Goal: Task Accomplishment & Management: Use online tool/utility

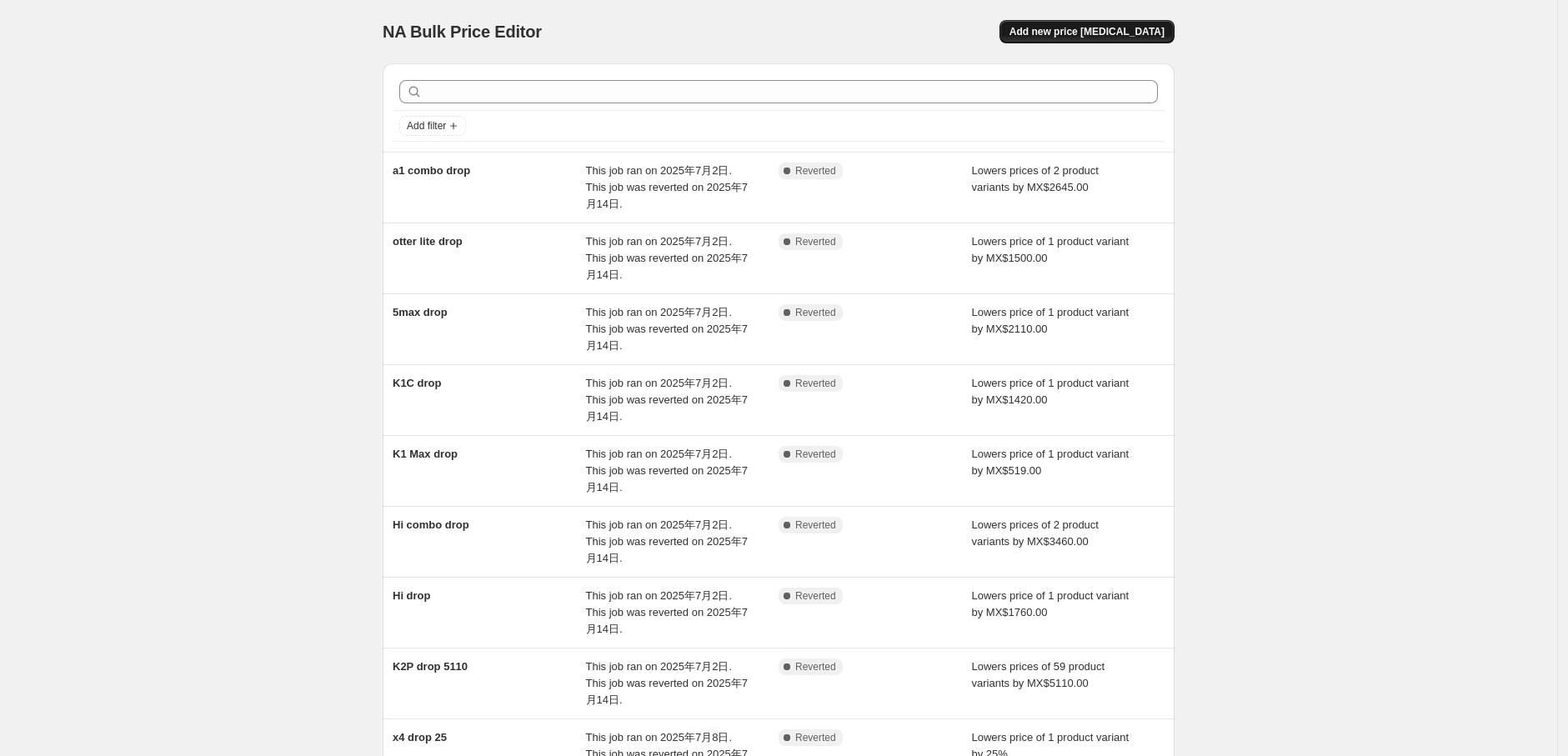
click at [1124, 28] on span "Add new price [MEDICAL_DATA]" at bounding box center [1087, 32] width 155 height 14
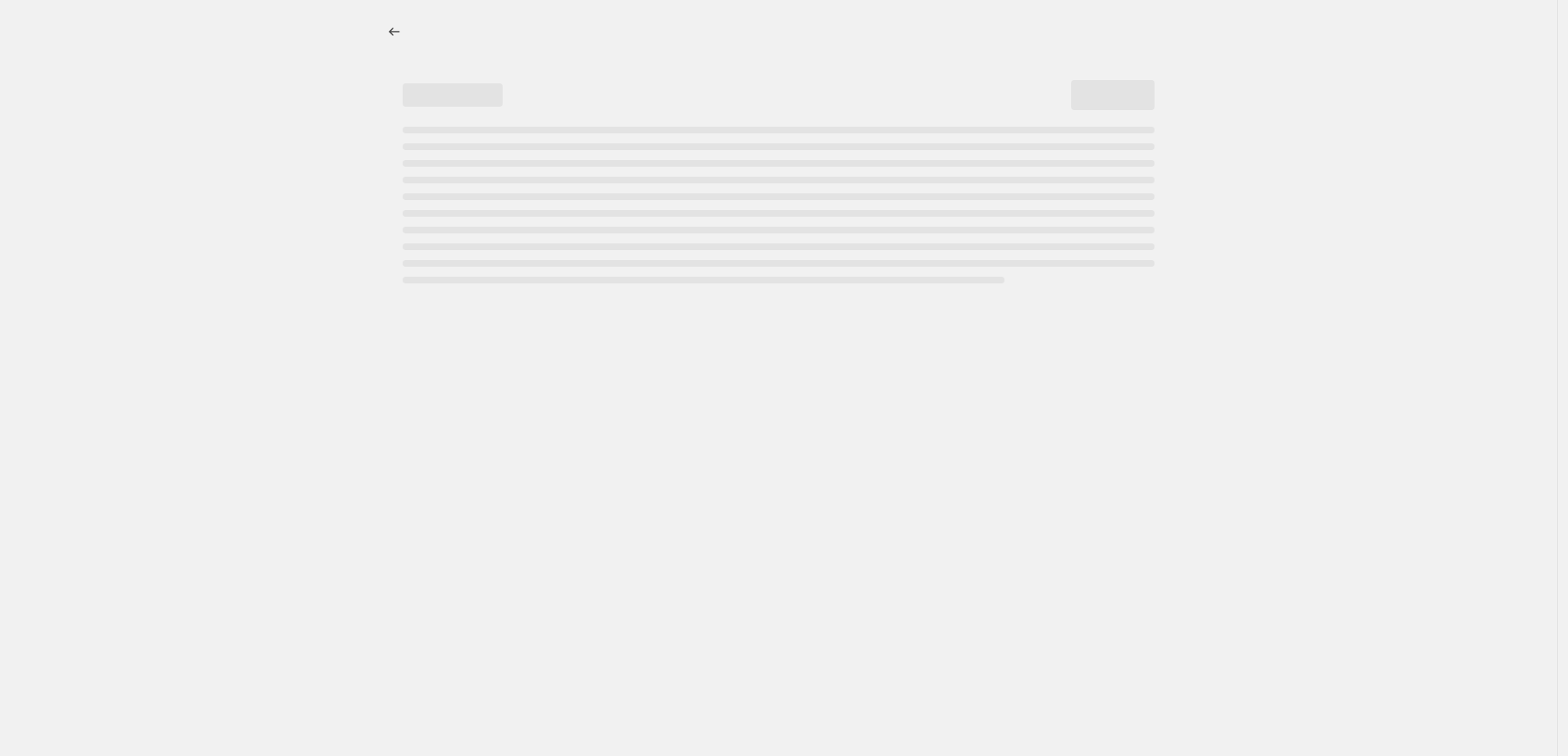
select select "percentage"
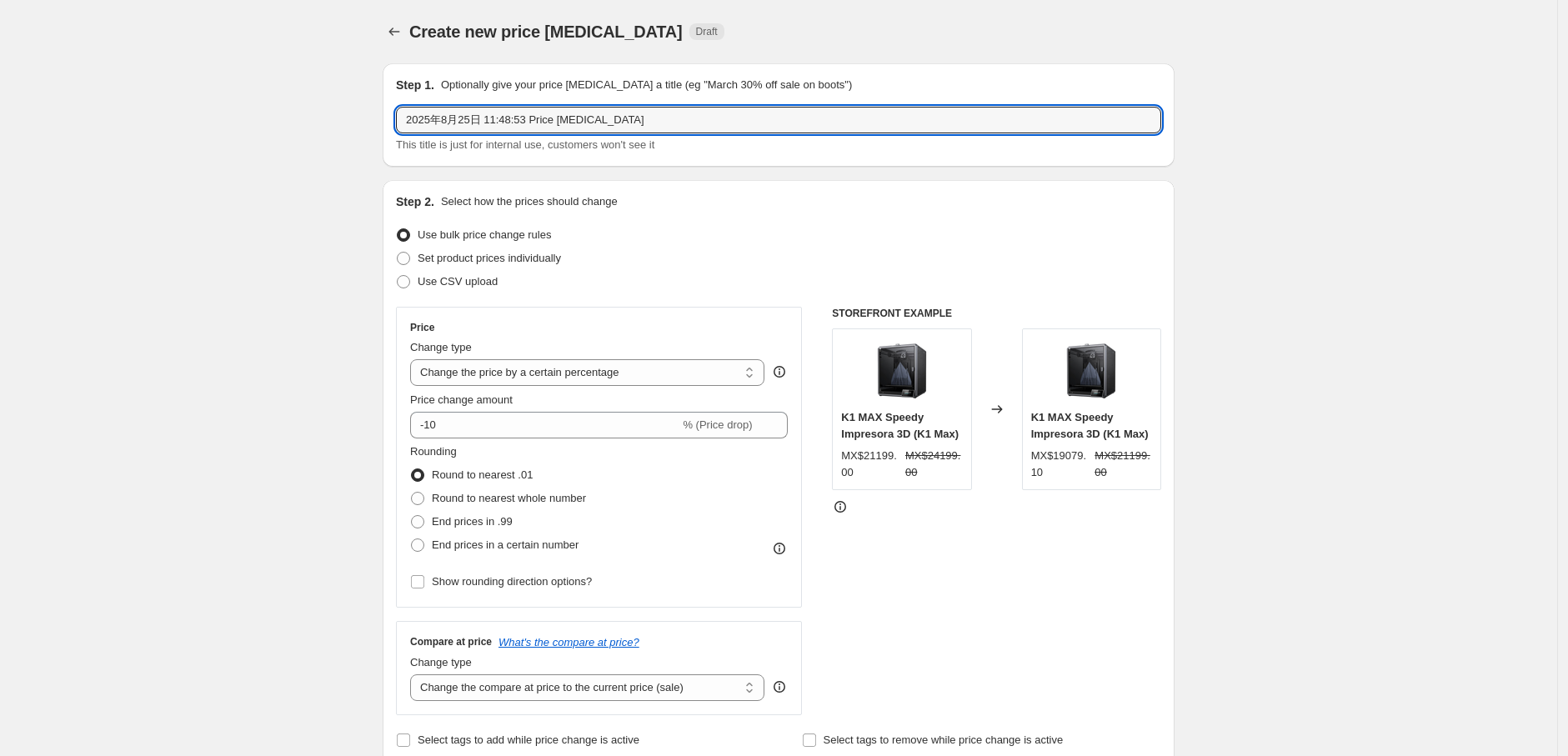
drag, startPoint x: 652, startPoint y: 112, endPoint x: 334, endPoint y: 129, distance: 318.5
type input "s"
type input "生态drop"
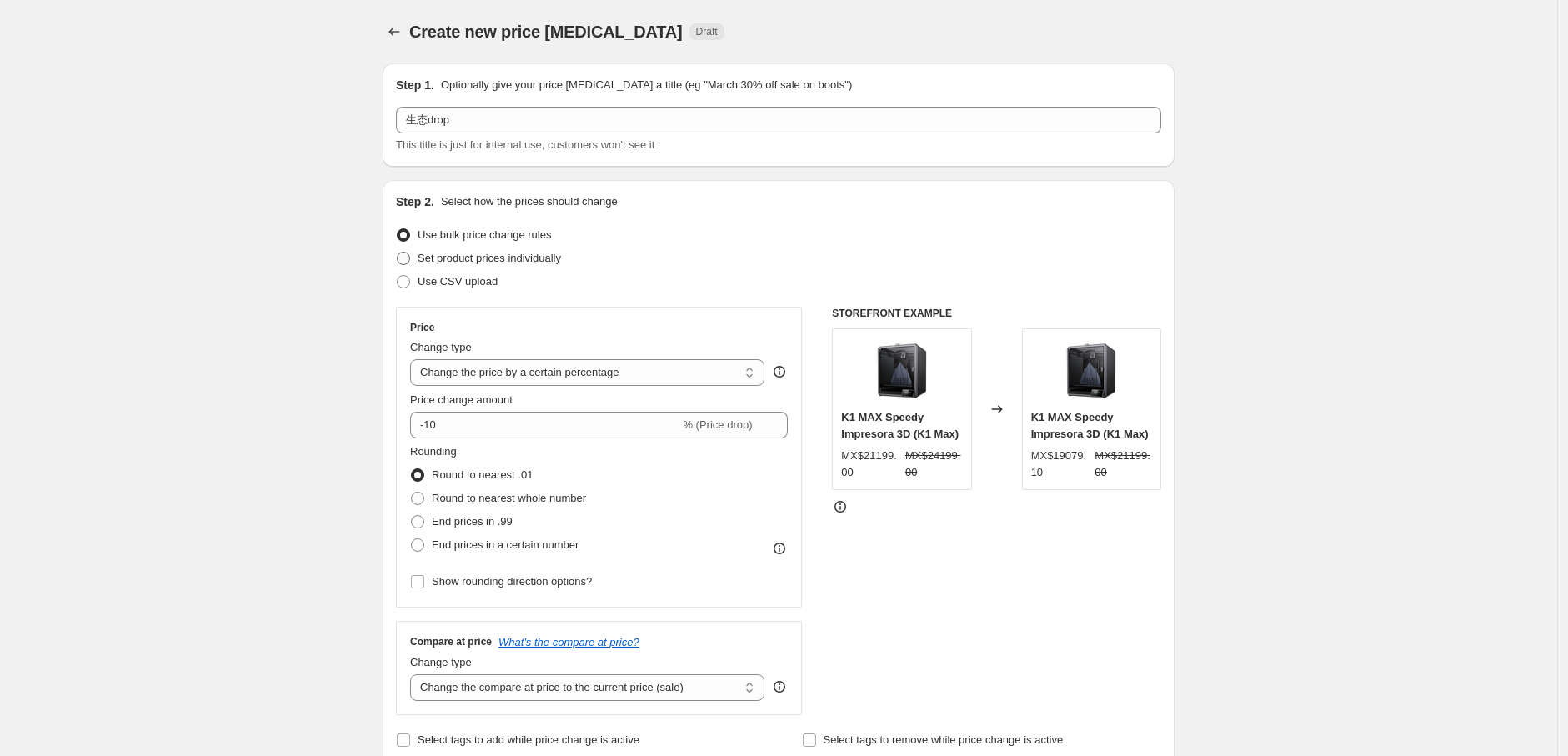
click at [532, 262] on span "Set product prices individually" at bounding box center [489, 258] width 143 height 13
click at [398, 253] on input "Set product prices individually" at bounding box center [397, 252] width 1 height 1
radio input "true"
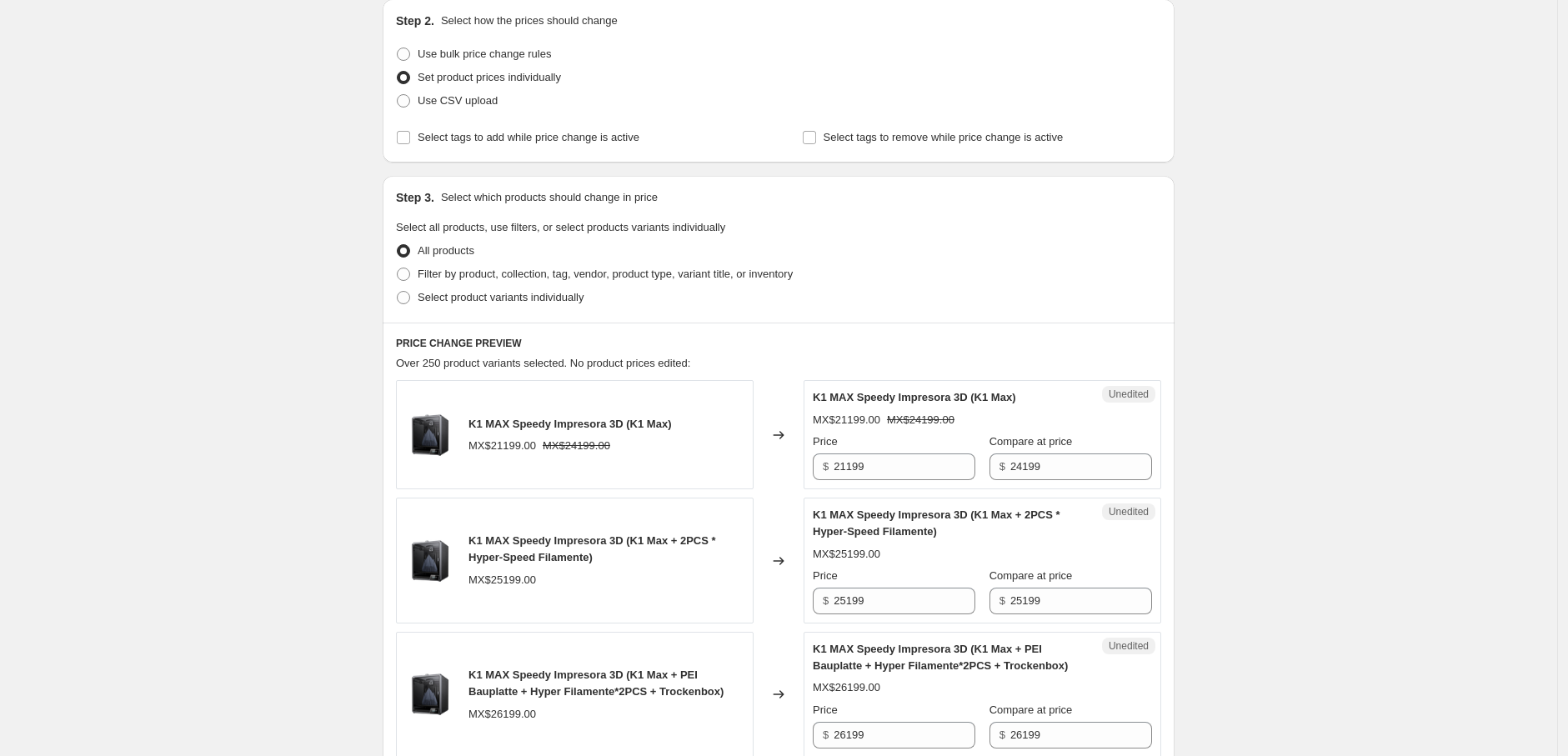
scroll to position [185, 0]
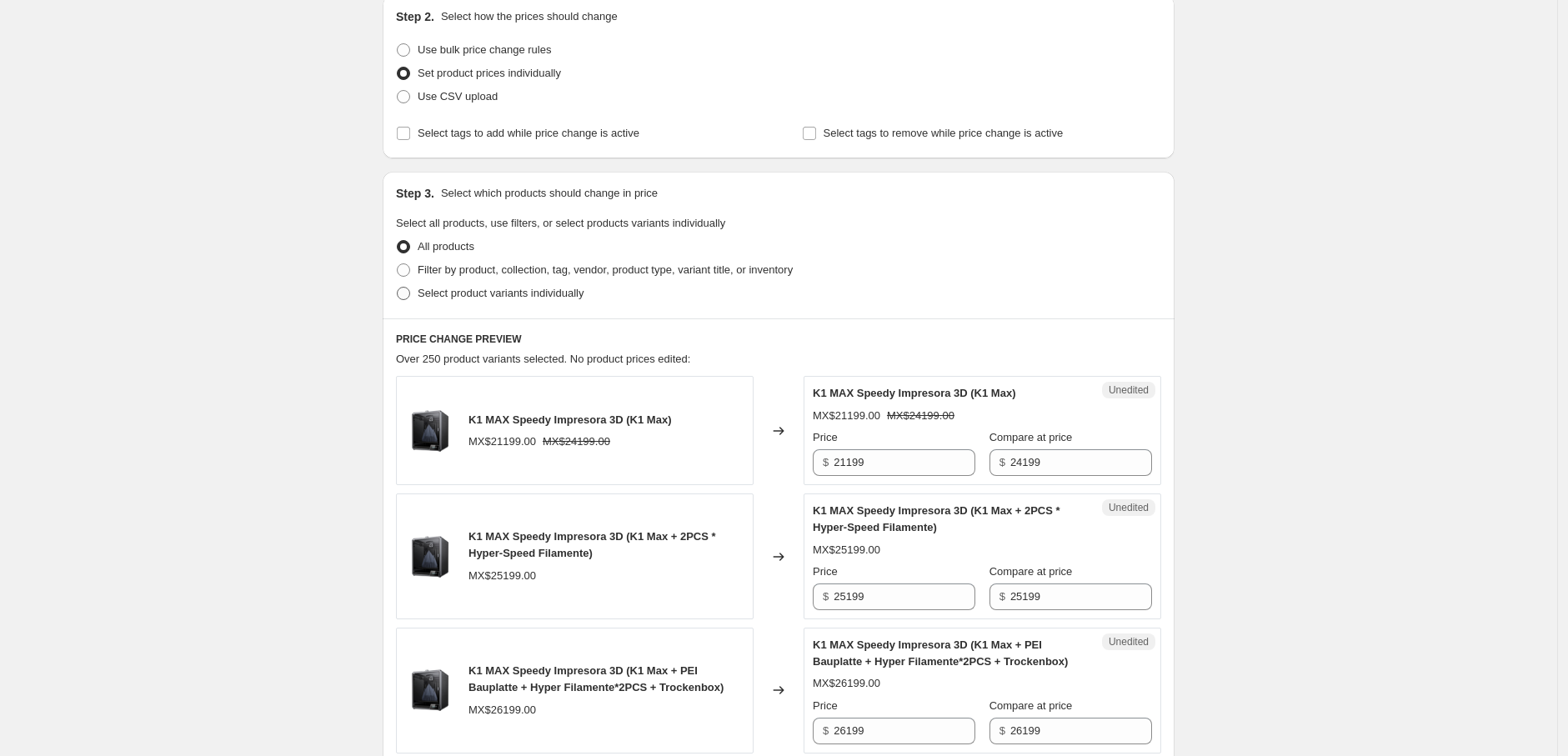
click at [456, 299] on span "Select product variants individually" at bounding box center [501, 293] width 166 height 13
click at [398, 288] on input "Select product variants individually" at bounding box center [397, 287] width 1 height 1
radio input "true"
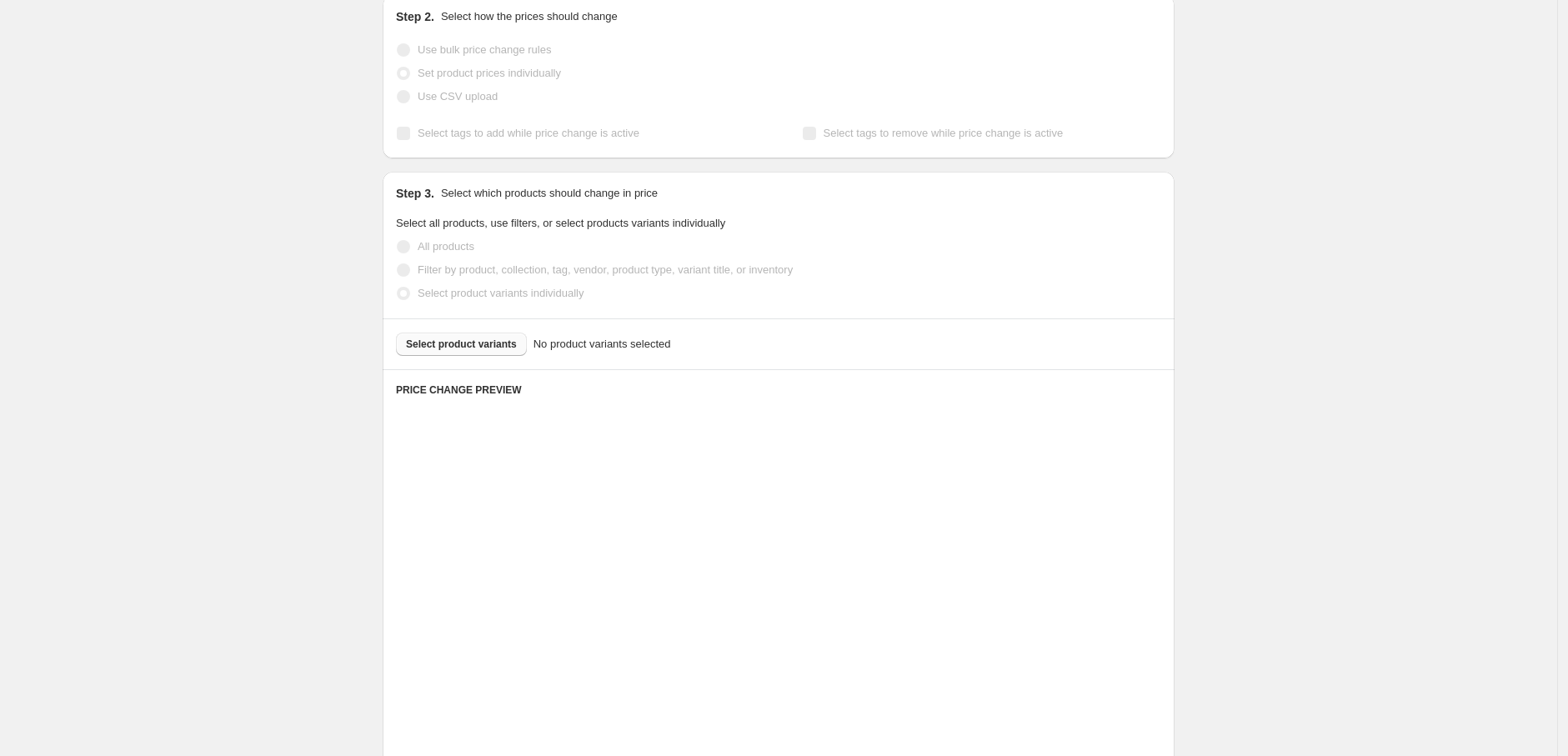
scroll to position [118, 0]
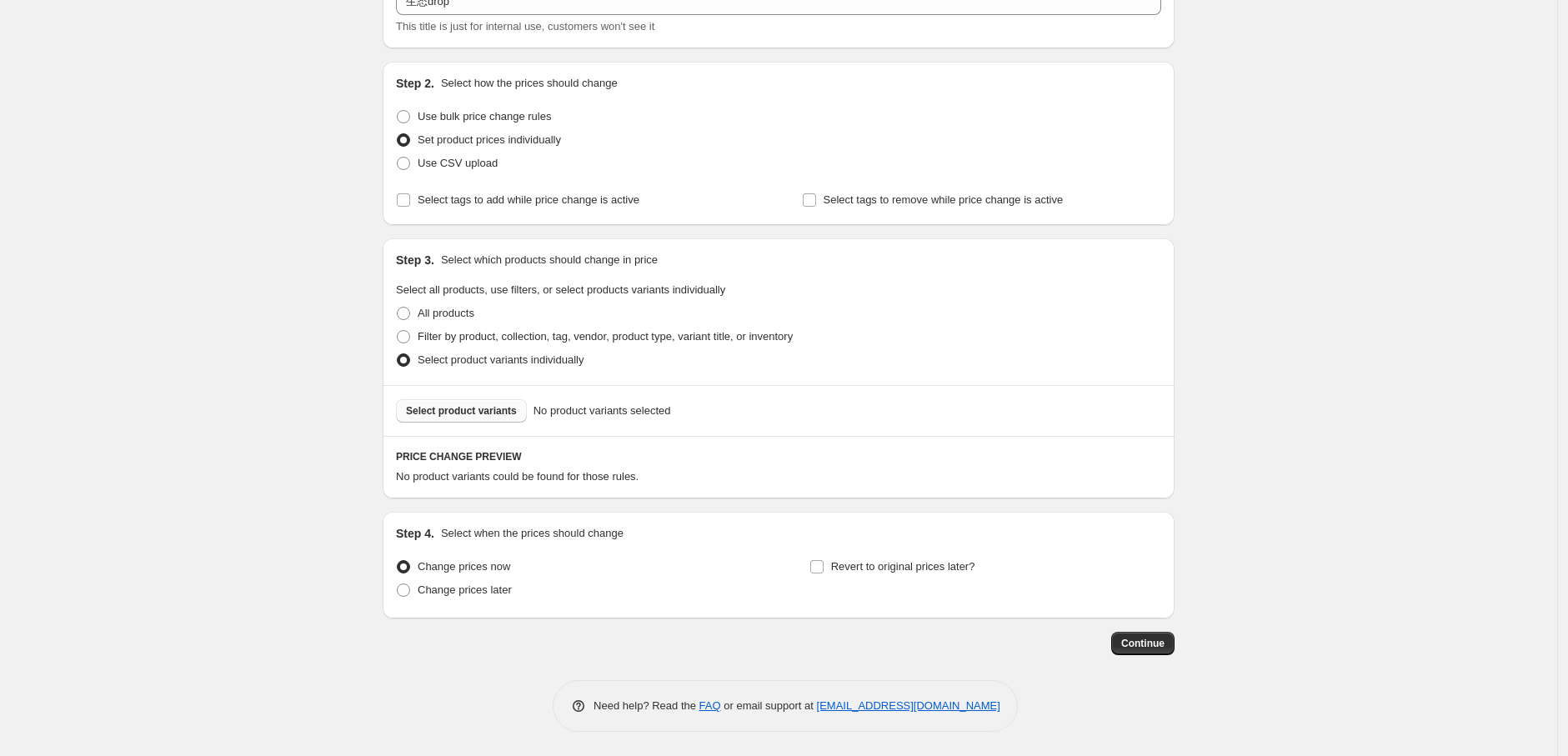
click at [476, 417] on span "Select product variants" at bounding box center [461, 411] width 111 height 14
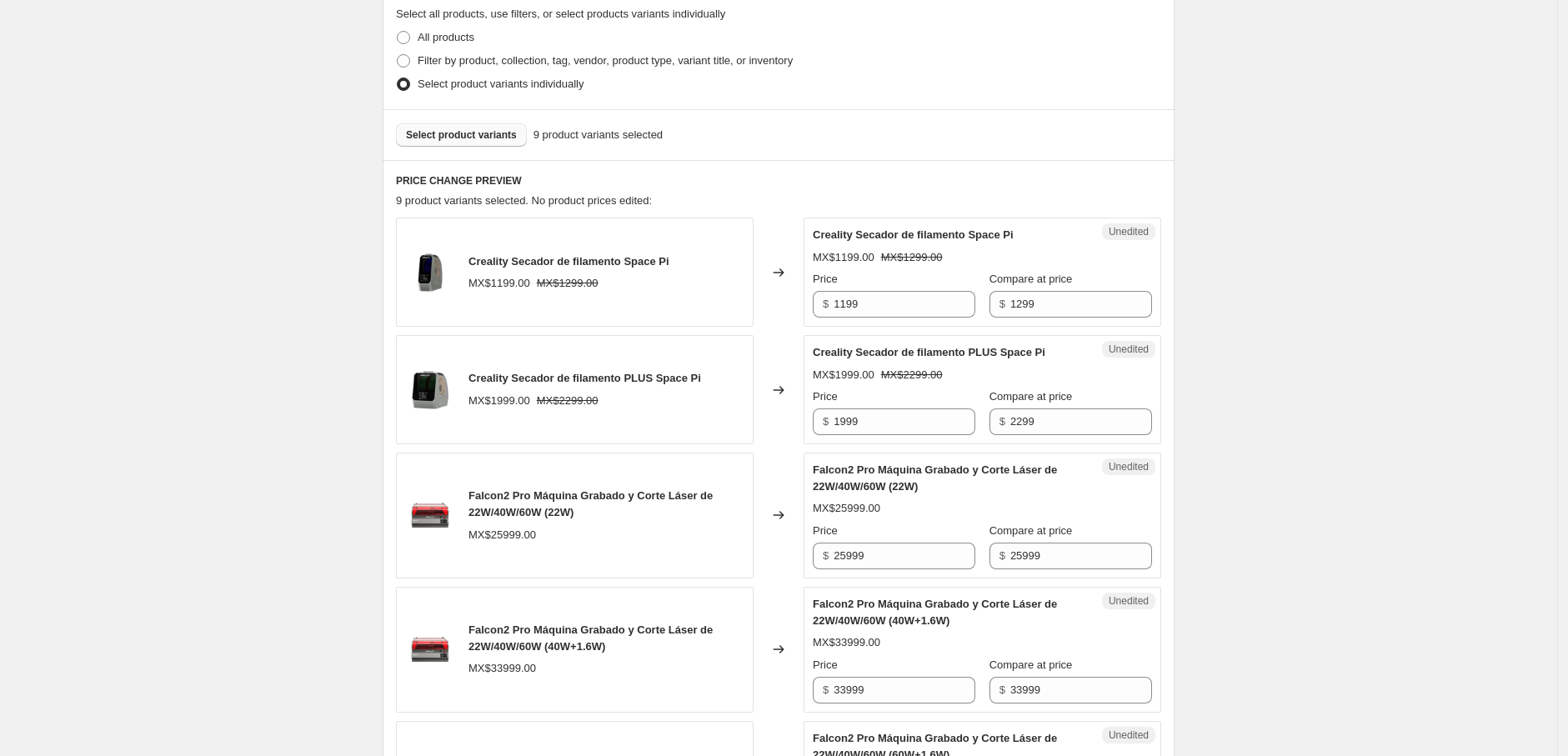
scroll to position [396, 0]
click at [939, 307] on input "1199" at bounding box center [904, 303] width 141 height 27
type input "1019"
click at [979, 357] on span "Creality Secador de filamento PLUS Space Pi" at bounding box center [929, 350] width 233 height 13
click at [1038, 420] on input "2299" at bounding box center [1081, 420] width 141 height 27
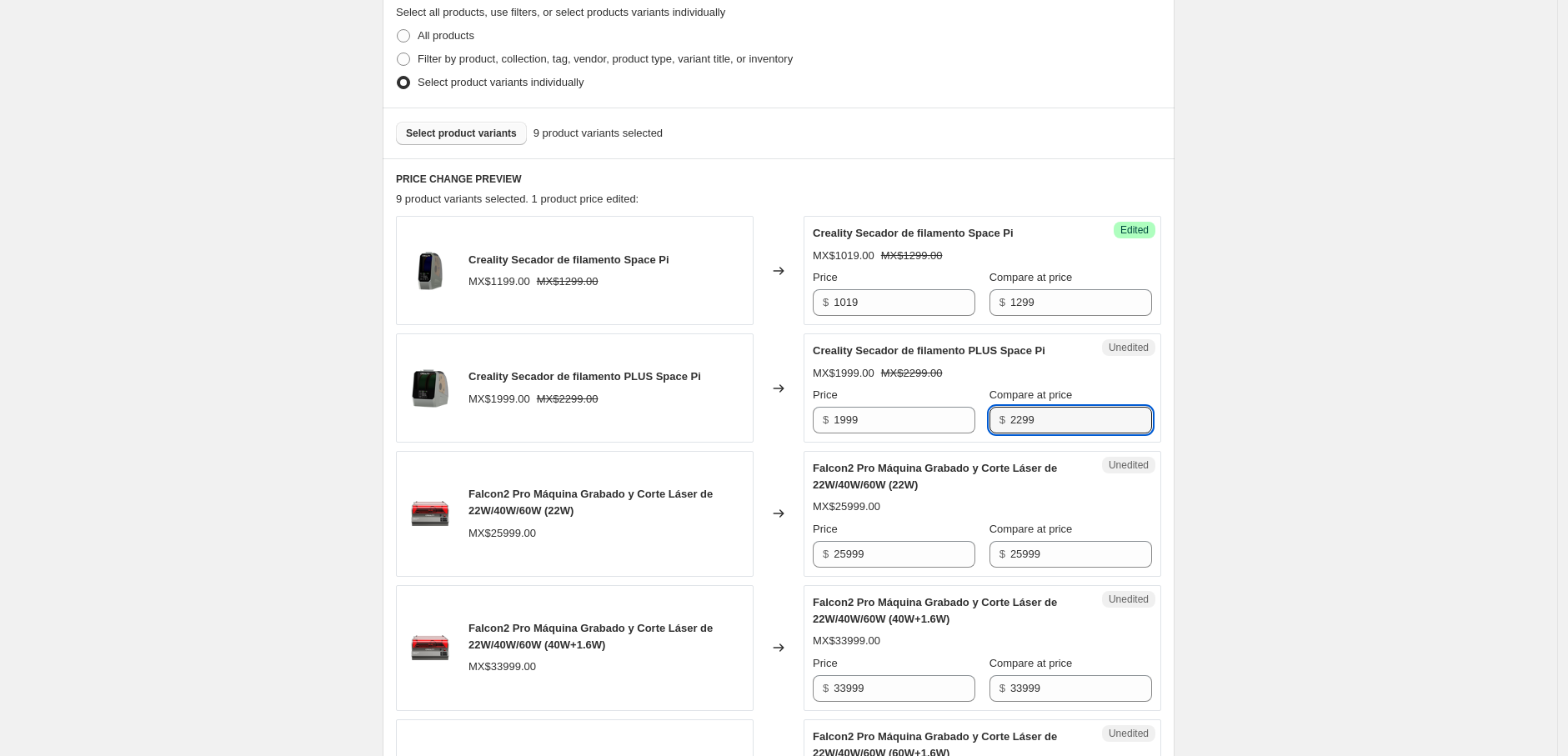
drag, startPoint x: 1046, startPoint y: 418, endPoint x: 971, endPoint y: 422, distance: 75.1
click at [971, 422] on div "Price $ 1999 Compare at price $ 2299" at bounding box center [982, 409] width 339 height 47
type input "1999"
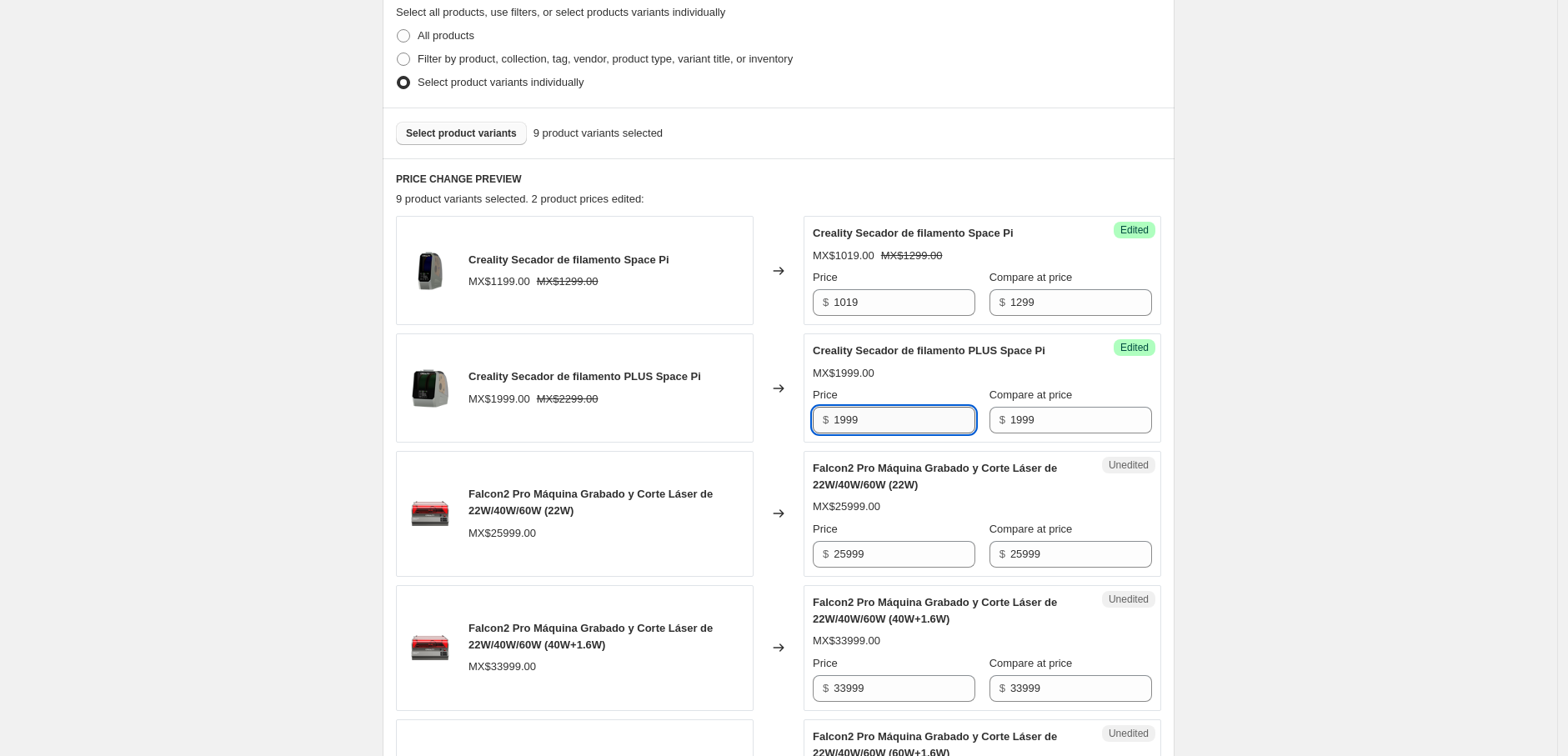
click at [935, 412] on input "1999" at bounding box center [904, 420] width 141 height 27
drag, startPoint x: 919, startPoint y: 420, endPoint x: 812, endPoint y: 425, distance: 107.1
click at [812, 425] on div "Success Edited Creality Secador de filamento PLUS Space Pi MX$1999.00 Price $ 1…" at bounding box center [982, 387] width 358 height 109
type input "1699"
click at [942, 370] on div "MX$1999.00" at bounding box center [982, 374] width 339 height 17
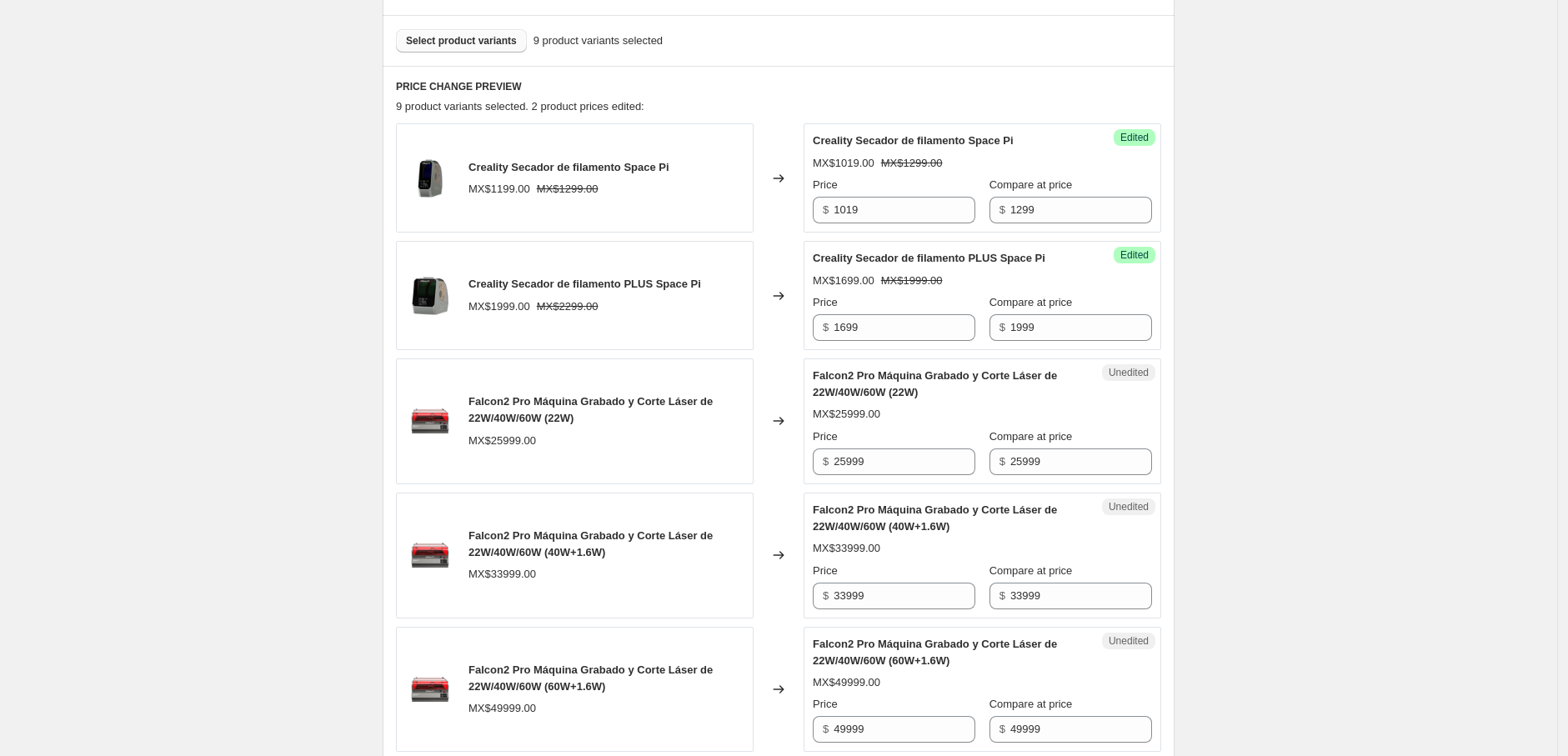
scroll to position [581, 0]
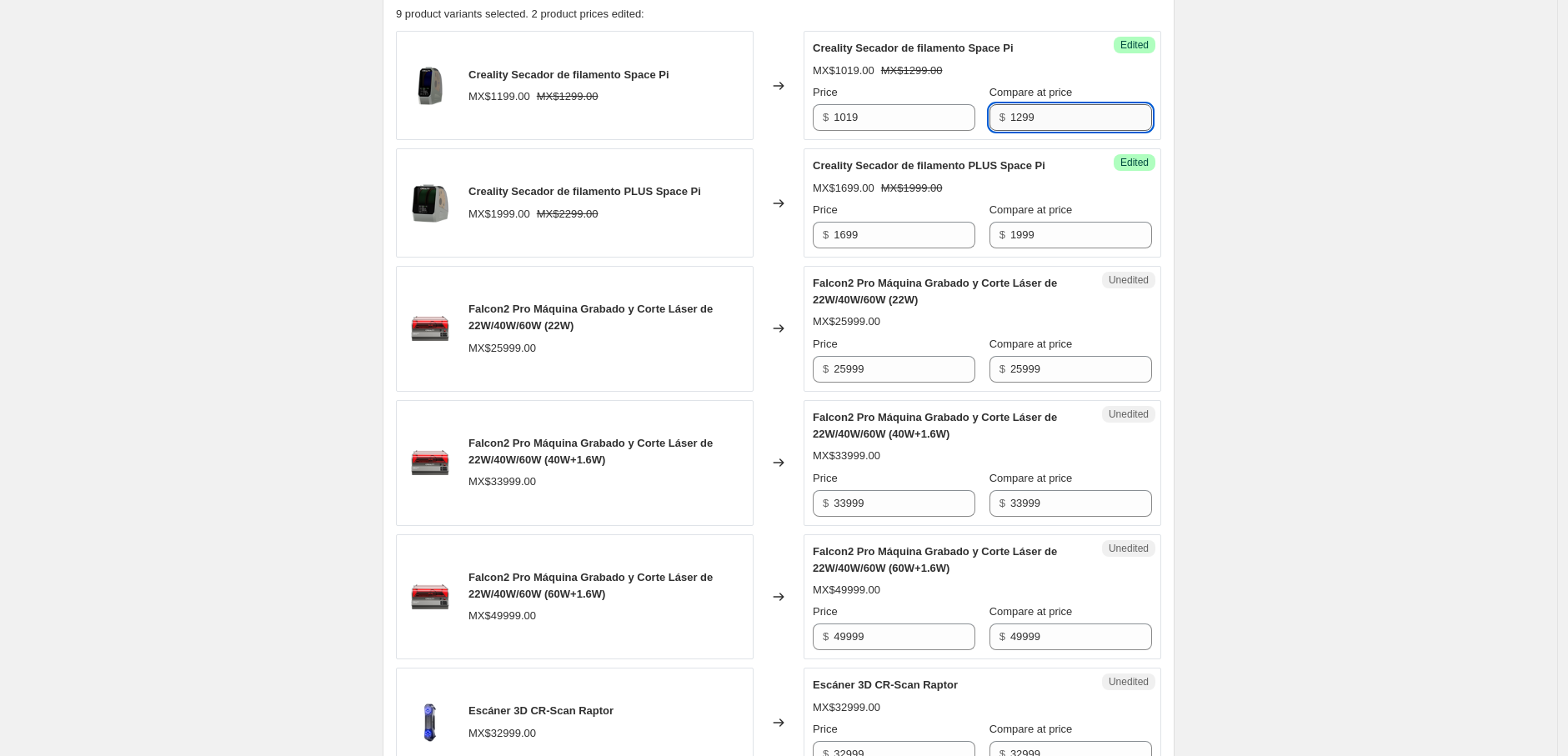
drag, startPoint x: 1032, startPoint y: 108, endPoint x: 1000, endPoint y: 112, distance: 32.2
click at [1010, 112] on input "1299" at bounding box center [1081, 118] width 141 height 27
click at [1038, 111] on input "1299" at bounding box center [1081, 118] width 141 height 27
drag, startPoint x: 1048, startPoint y: 113, endPoint x: 982, endPoint y: 115, distance: 66.0
click at [989, 115] on div "$ 1299" at bounding box center [1070, 118] width 162 height 27
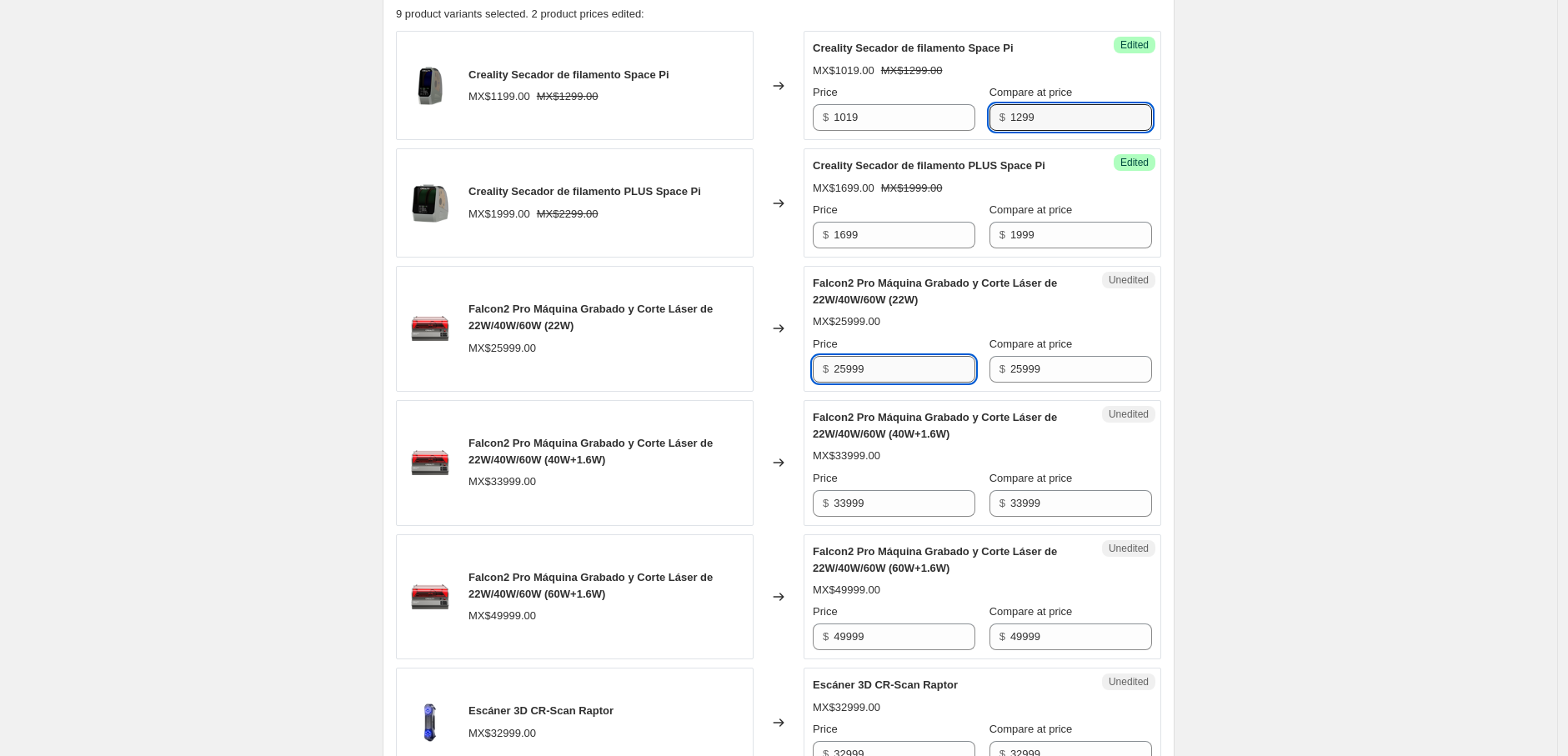
click at [913, 365] on input "25999" at bounding box center [904, 370] width 141 height 27
click at [845, 368] on input "25999" at bounding box center [904, 370] width 141 height 27
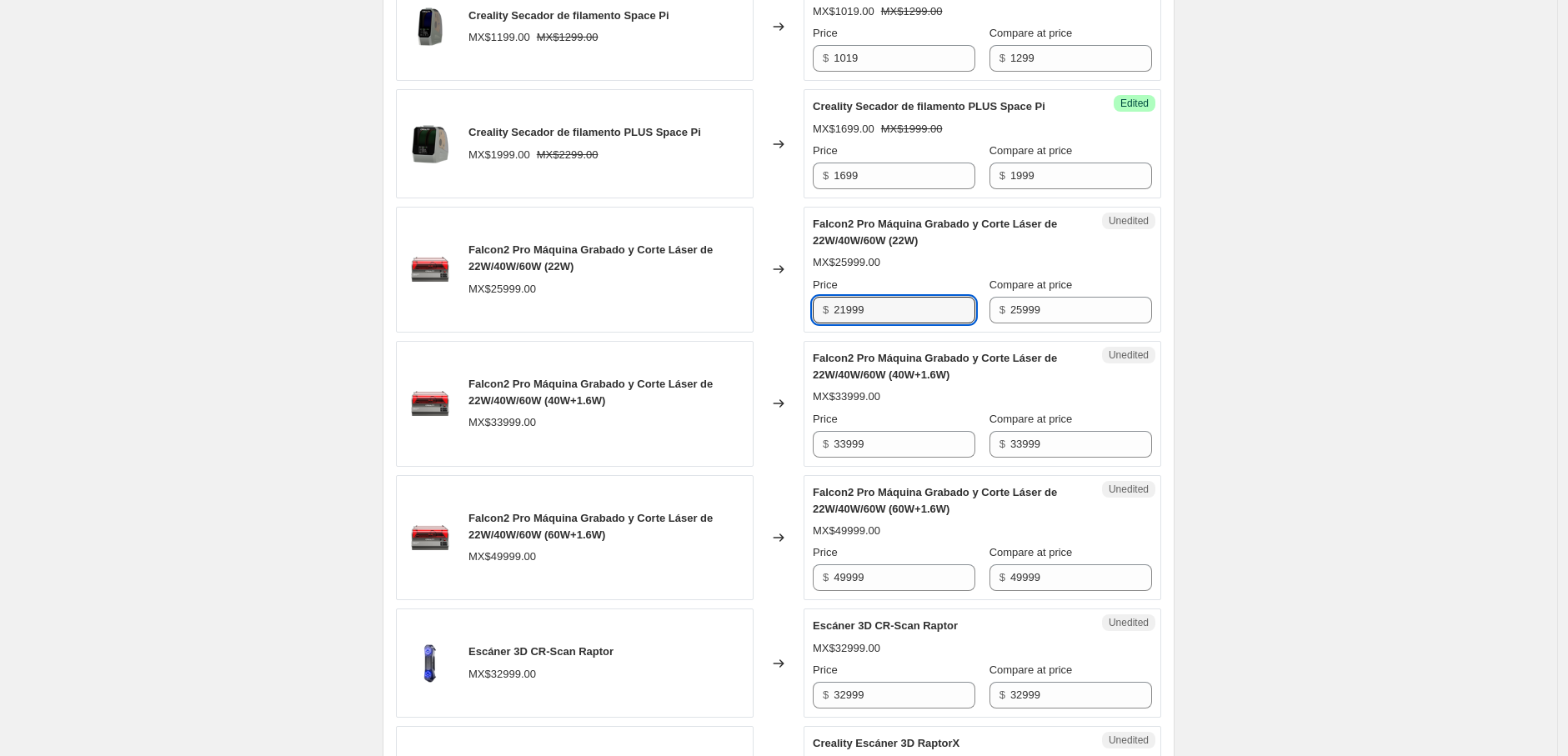
scroll to position [673, 0]
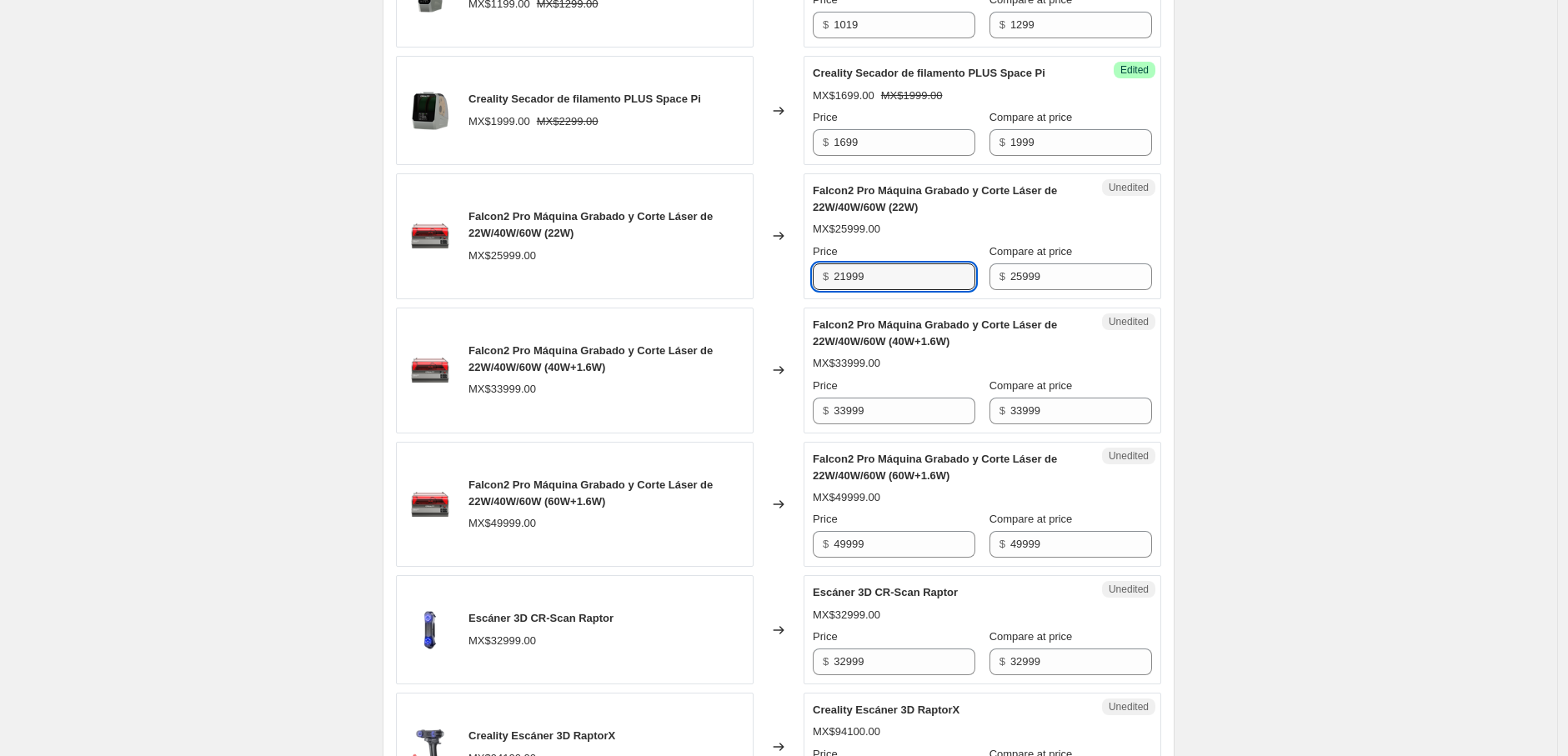
type input "21999"
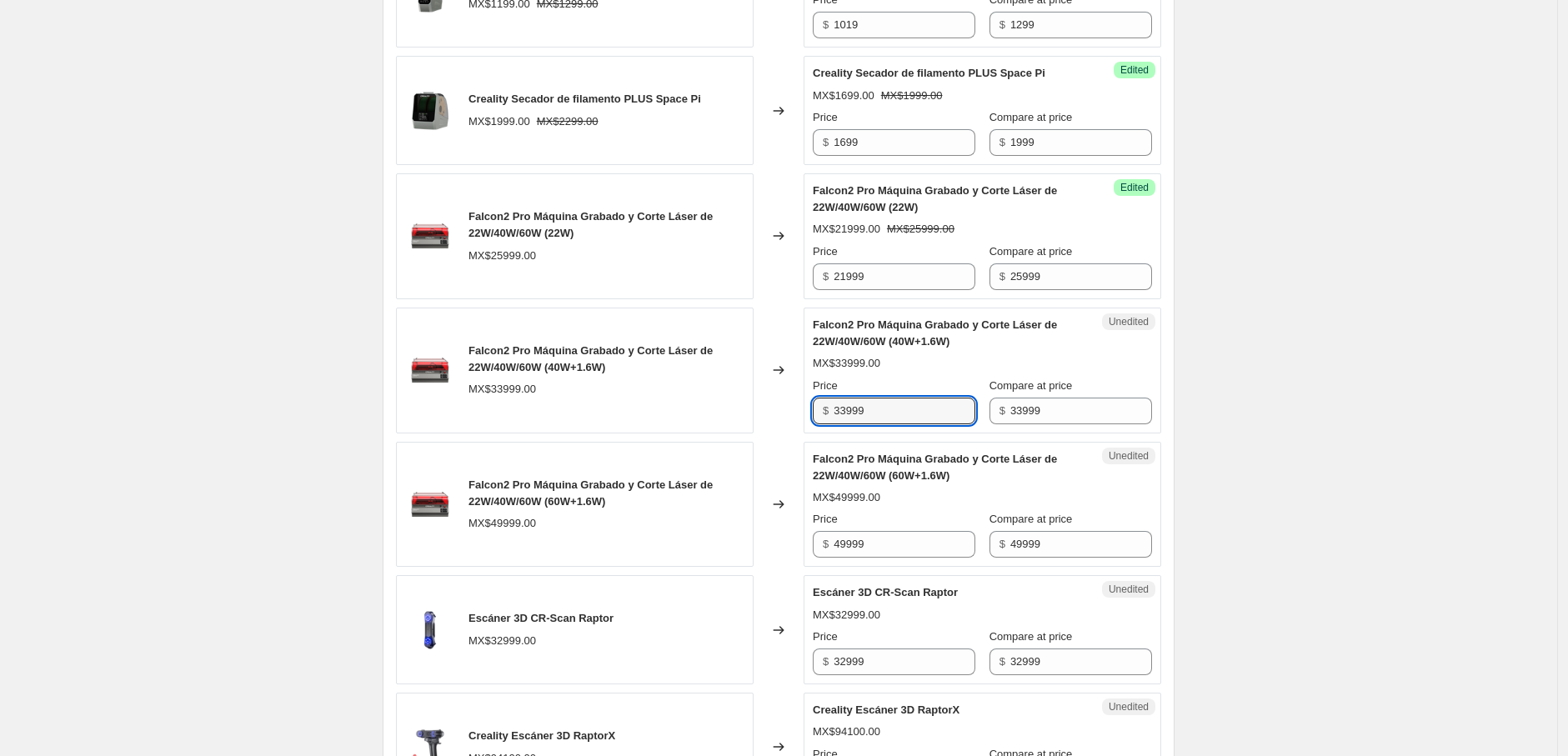
drag, startPoint x: 847, startPoint y: 411, endPoint x: 836, endPoint y: 412, distance: 11.0
click at [836, 412] on div "$ 33999" at bounding box center [894, 411] width 162 height 27
type input "28999"
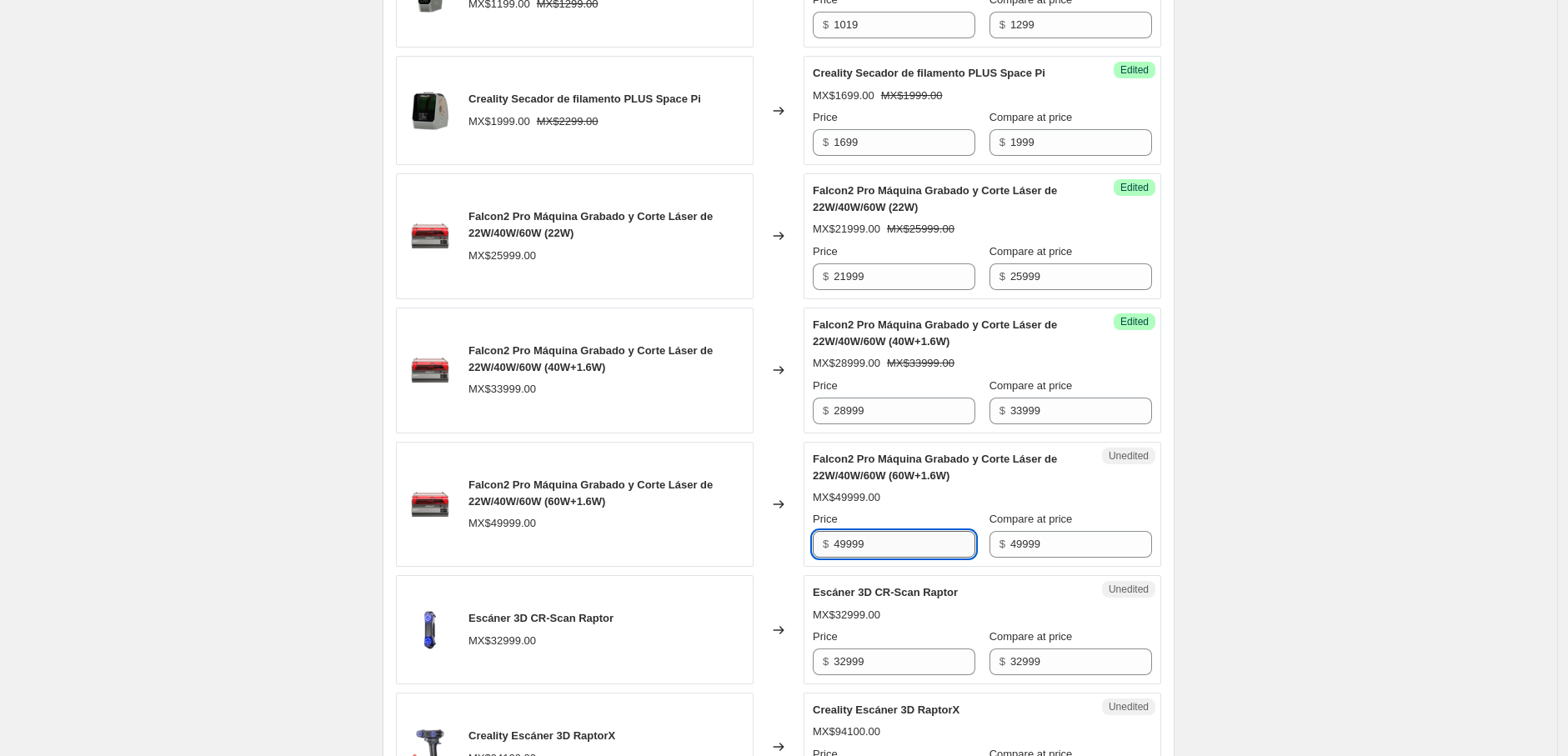
drag, startPoint x: 852, startPoint y: 550, endPoint x: 843, endPoint y: 551, distance: 9.1
click at [843, 551] on input "49999" at bounding box center [904, 545] width 141 height 27
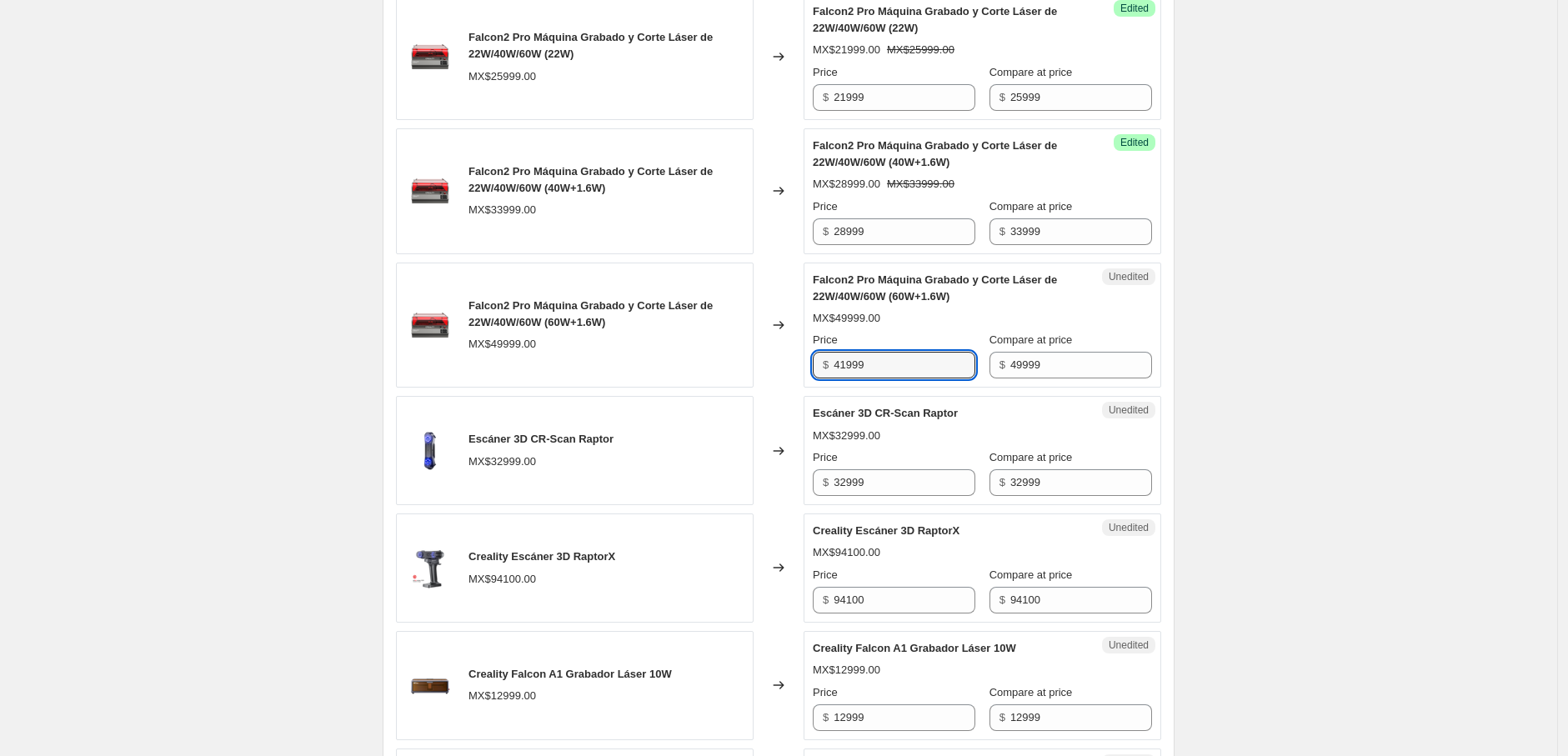
scroll to position [859, 0]
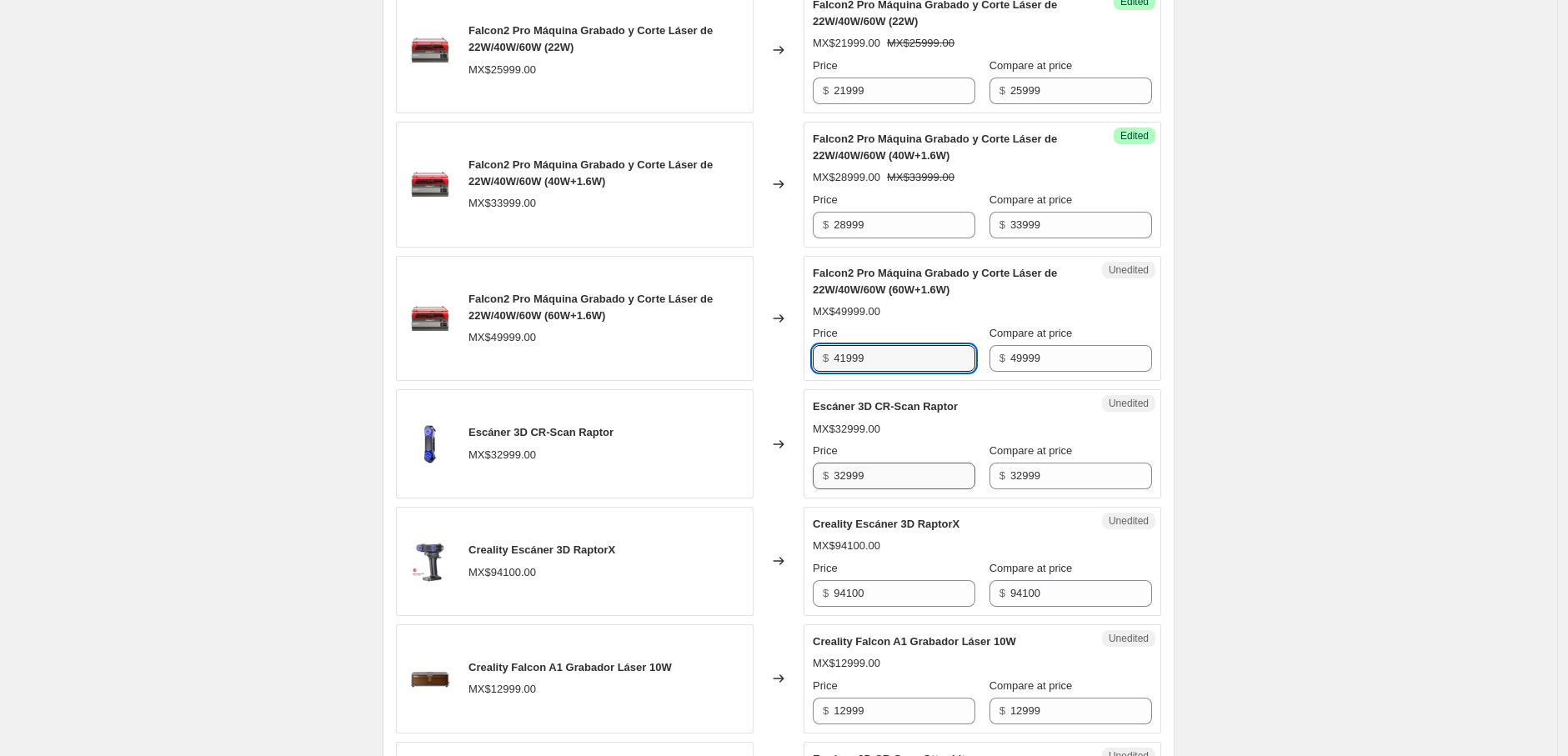
type input "41999"
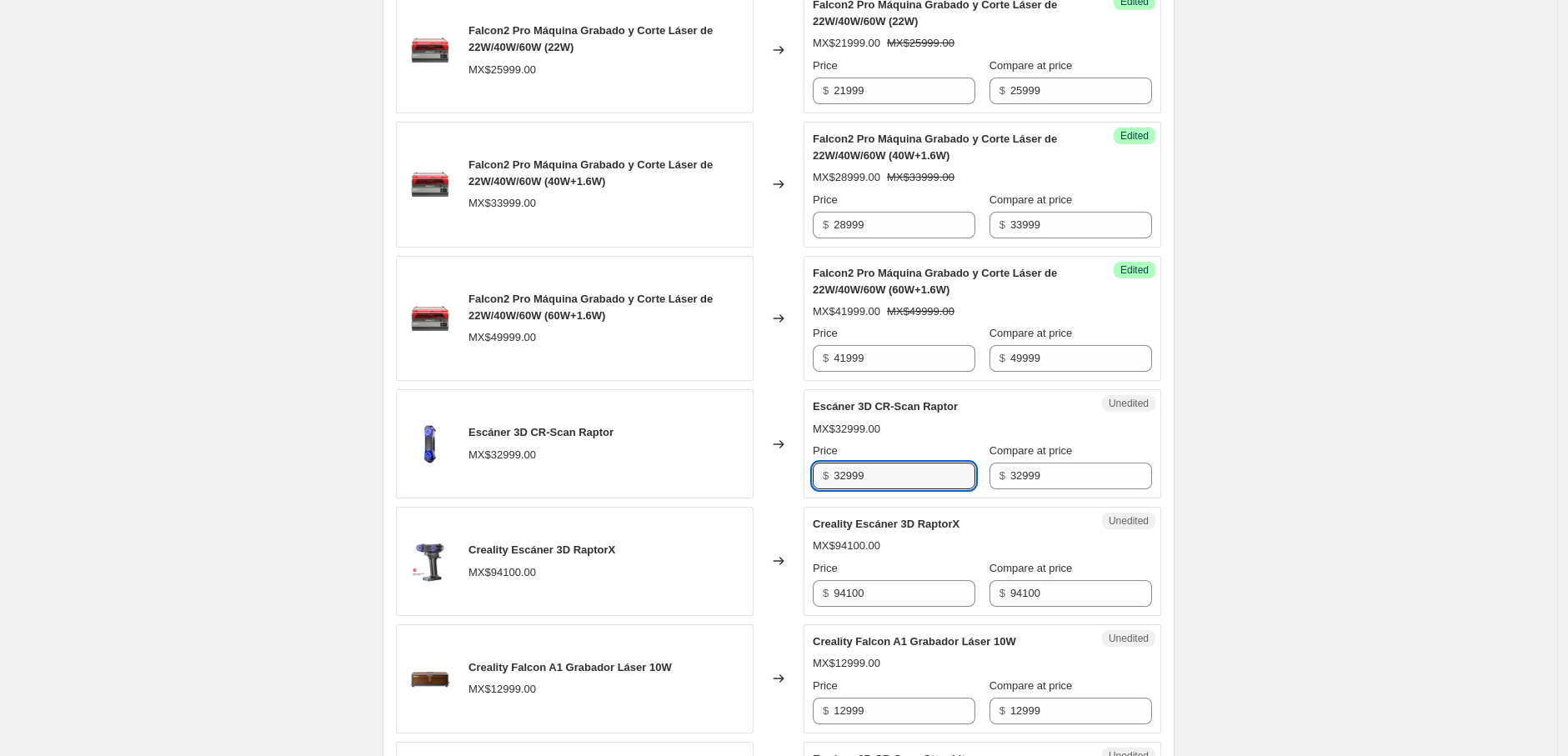
drag, startPoint x: 912, startPoint y: 477, endPoint x: 829, endPoint y: 479, distance: 83.0
click at [829, 479] on div "$ 32999" at bounding box center [894, 476] width 162 height 27
type input "24749"
click at [931, 592] on input "94100" at bounding box center [904, 594] width 141 height 27
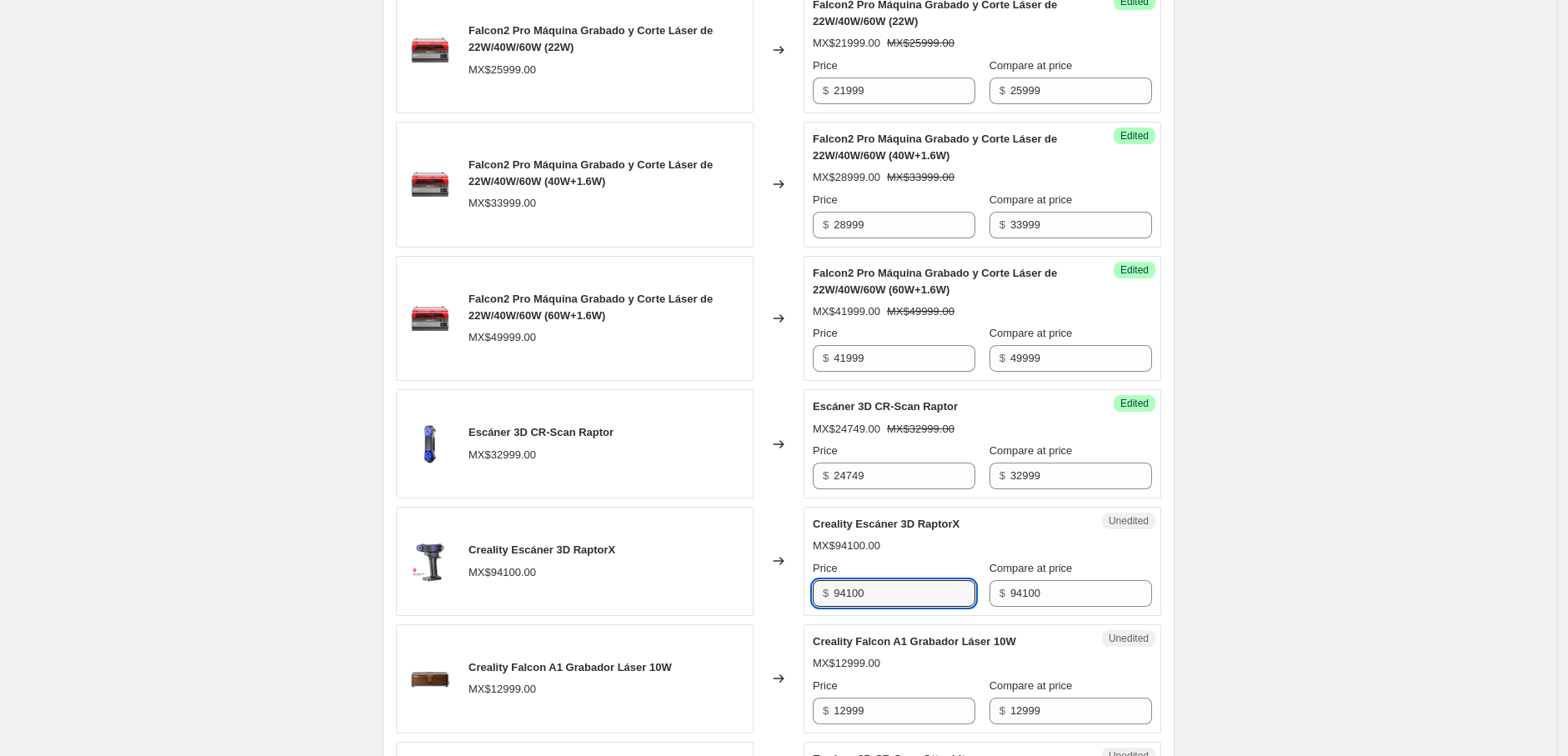
drag, startPoint x: 911, startPoint y: 594, endPoint x: 770, endPoint y: 596, distance: 141.0
click at [770, 596] on div "Creality Escáner 3D RaptorX MX$94100.00 Changed to Unedited Creality Escáner 3D…" at bounding box center [778, 561] width 765 height 109
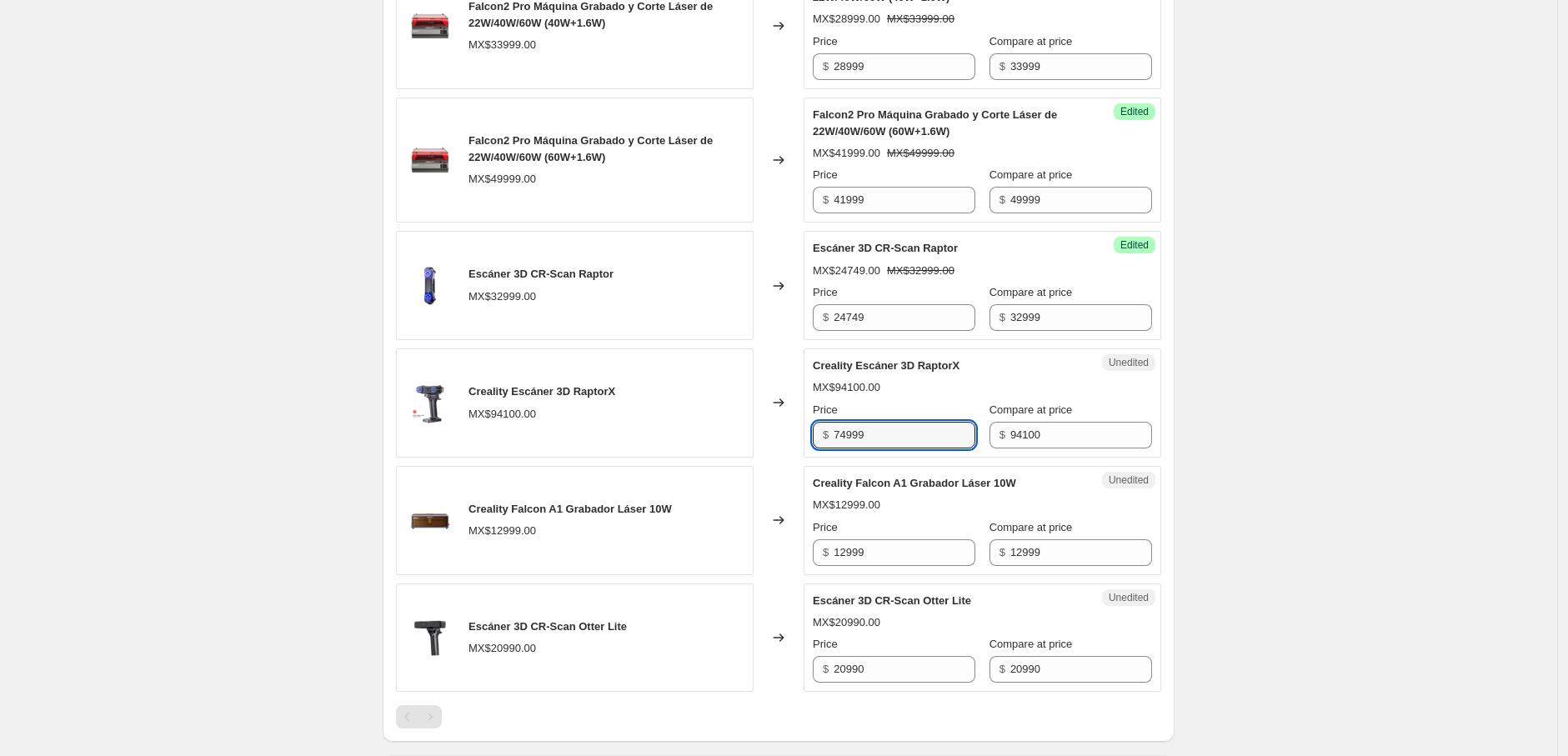
scroll to position [1044, 0]
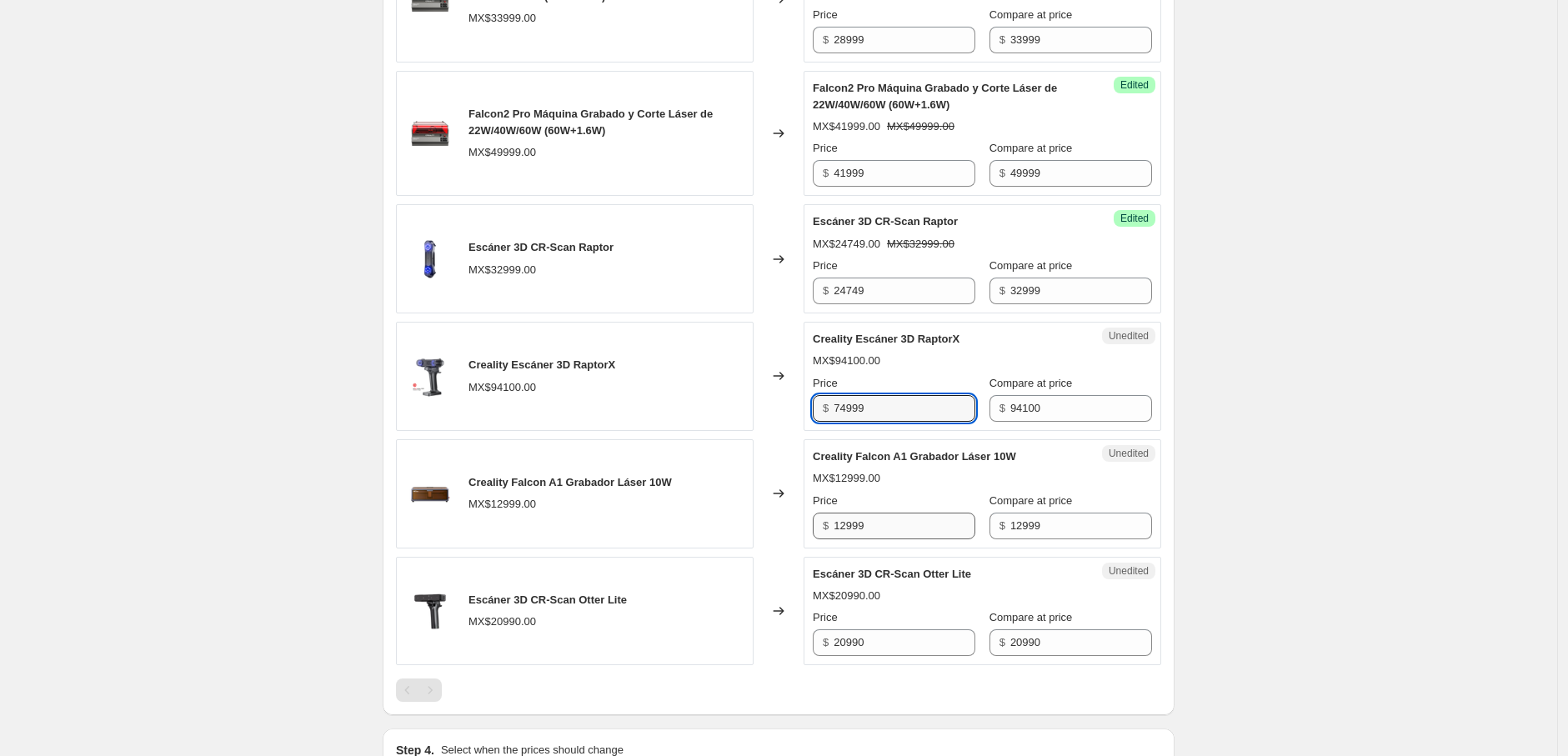
type input "74999"
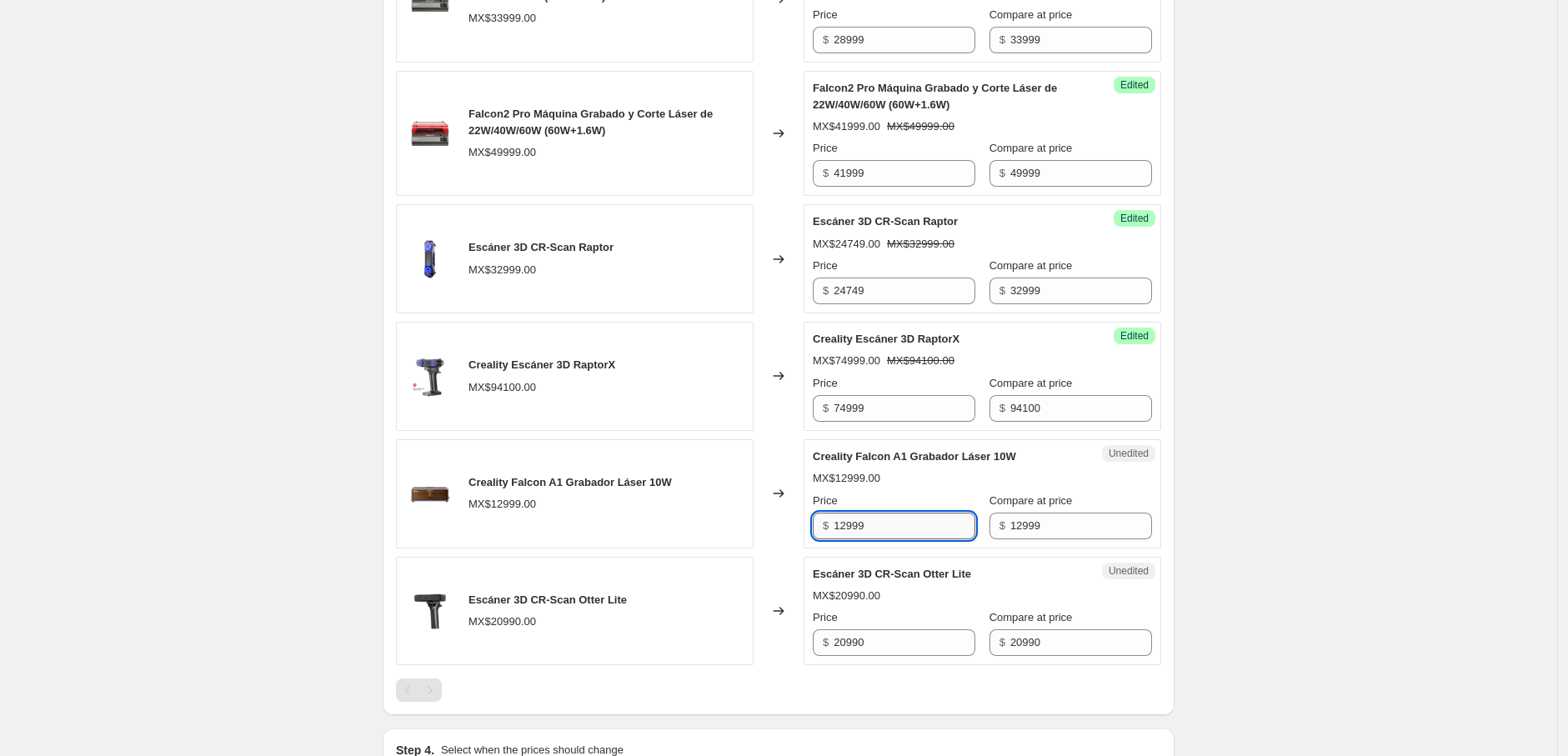
drag, startPoint x: 845, startPoint y: 529, endPoint x: 855, endPoint y: 527, distance: 10.2
click at [855, 527] on input "12999" at bounding box center [904, 526] width 141 height 27
type input "11899"
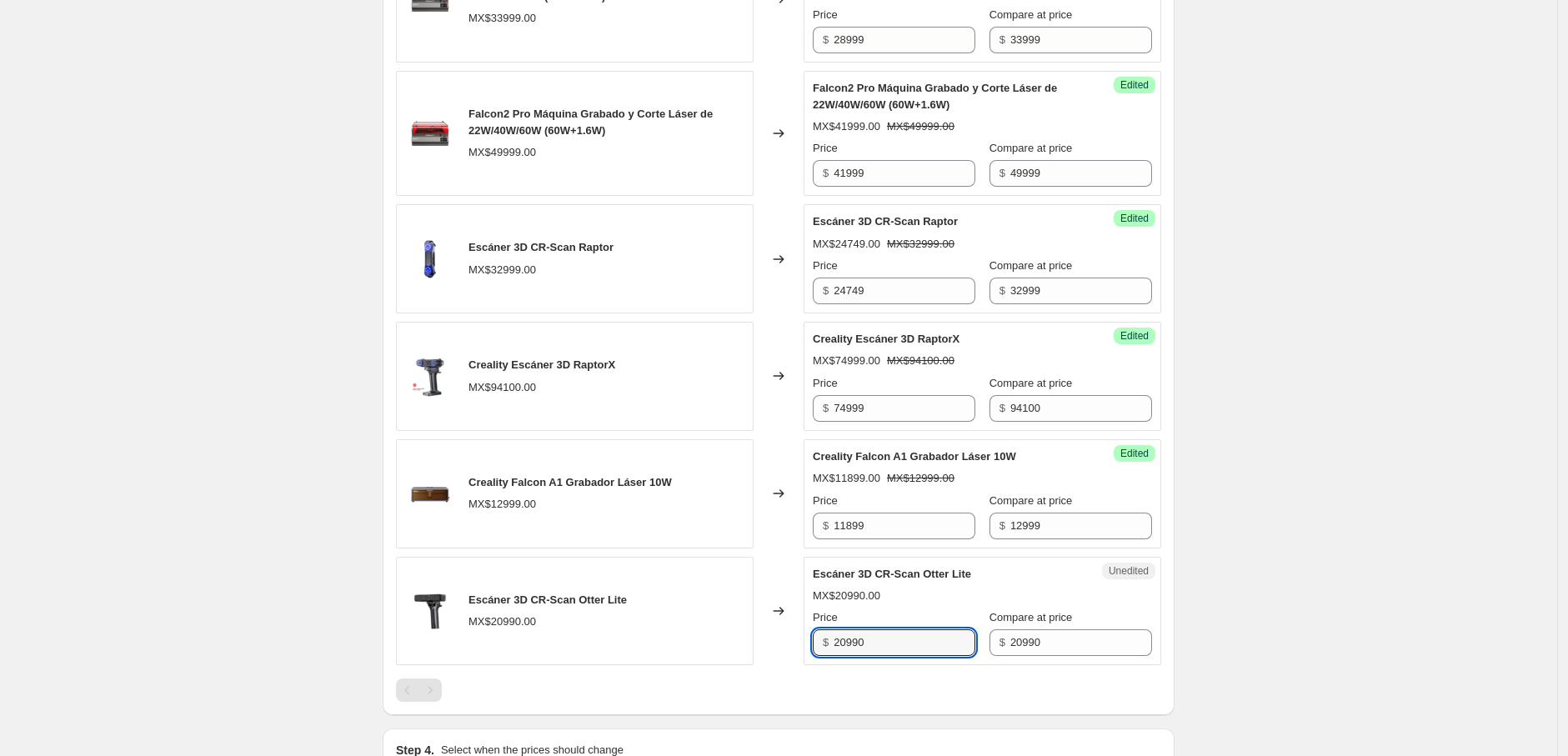
drag, startPoint x: 878, startPoint y: 642, endPoint x: 806, endPoint y: 651, distance: 72.6
click at [806, 651] on div "Escáner 3D CR-Scan Otter Lite MX$20990.00 Changed to Unedited Escáner 3D CR-Sca…" at bounding box center [778, 611] width 765 height 109
type input "17799"
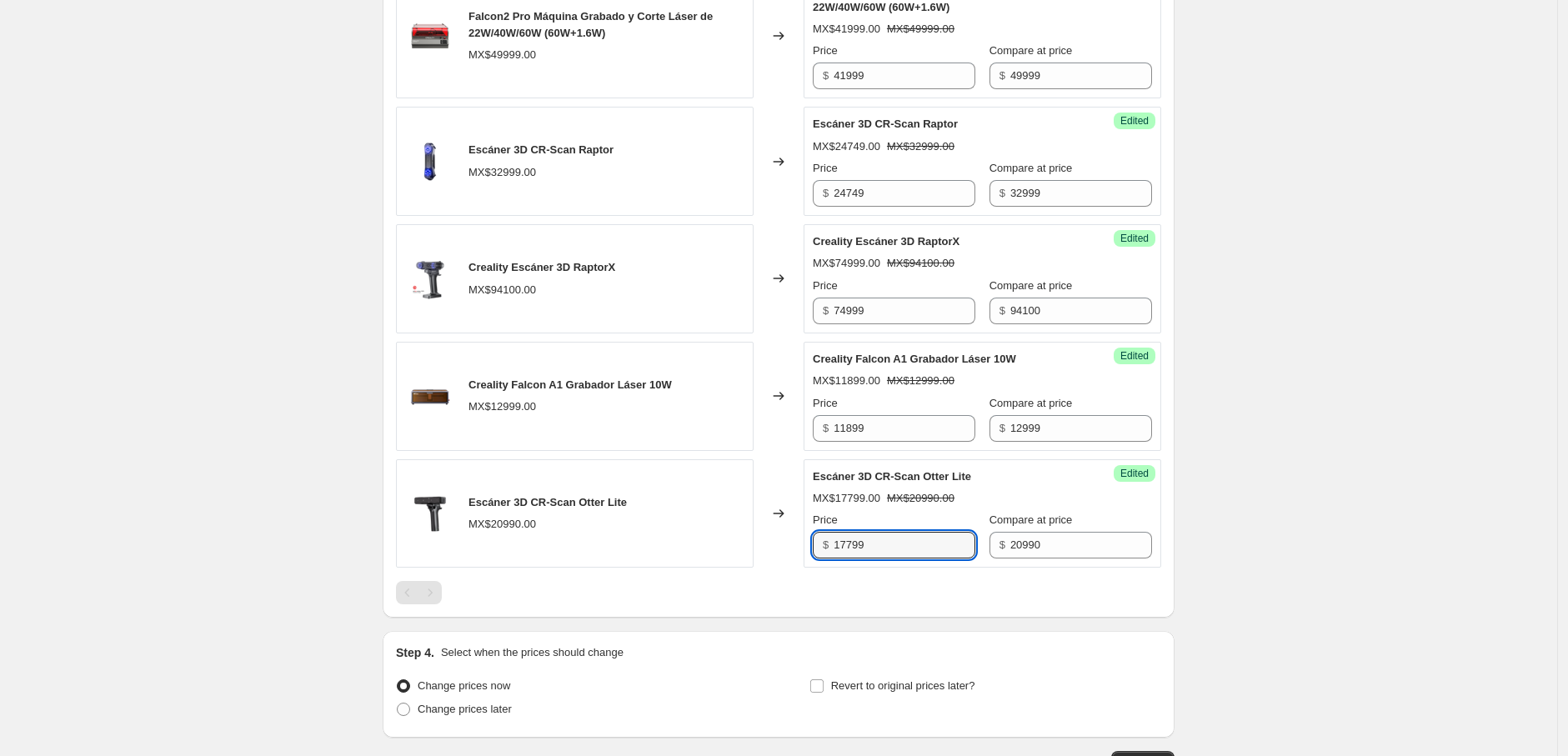
scroll to position [1263, 0]
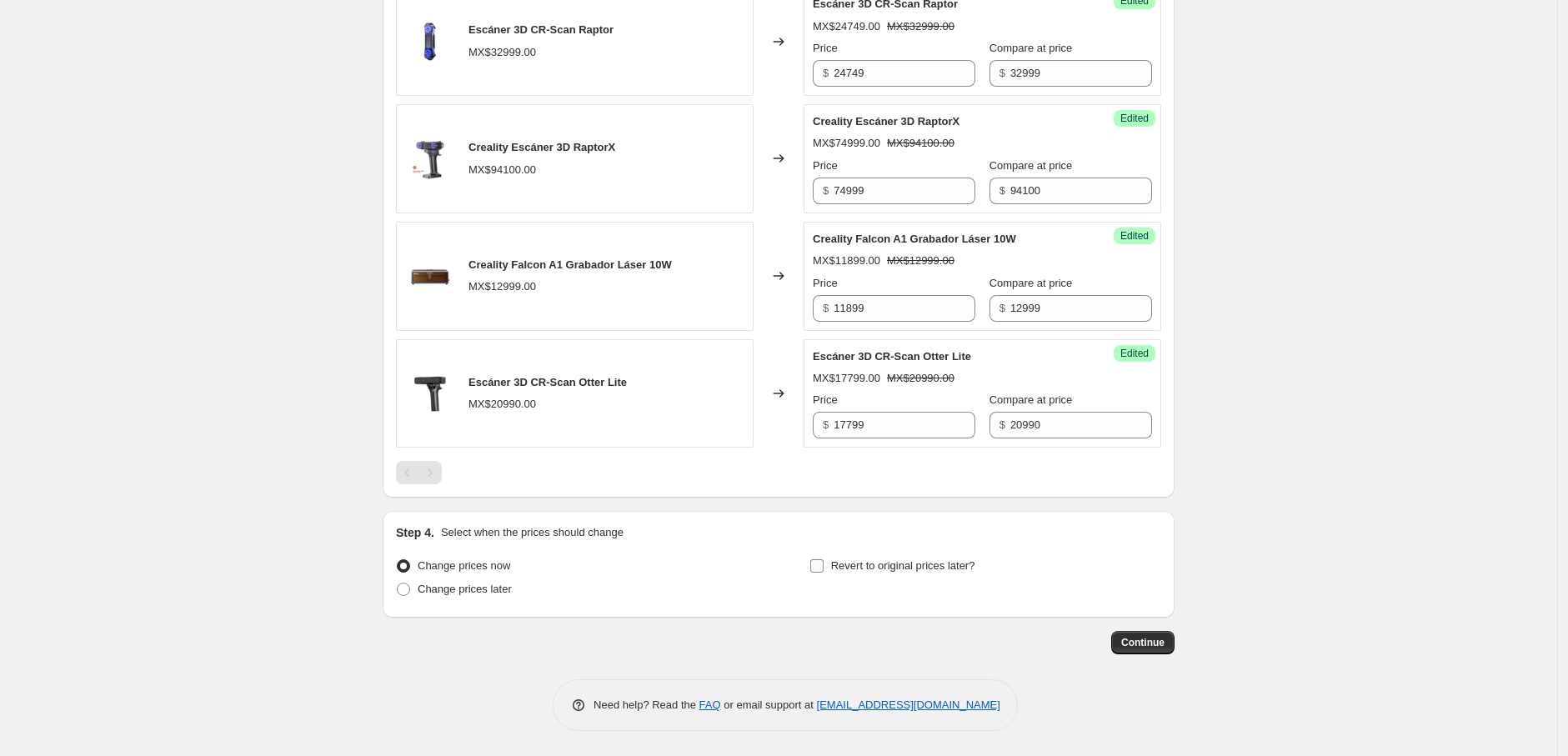
click at [936, 569] on span "Revert to original prices later?" at bounding box center [903, 565] width 144 height 13
click at [823, 569] on input "Revert to original prices later?" at bounding box center [817, 566] width 14 height 14
checkbox input "true"
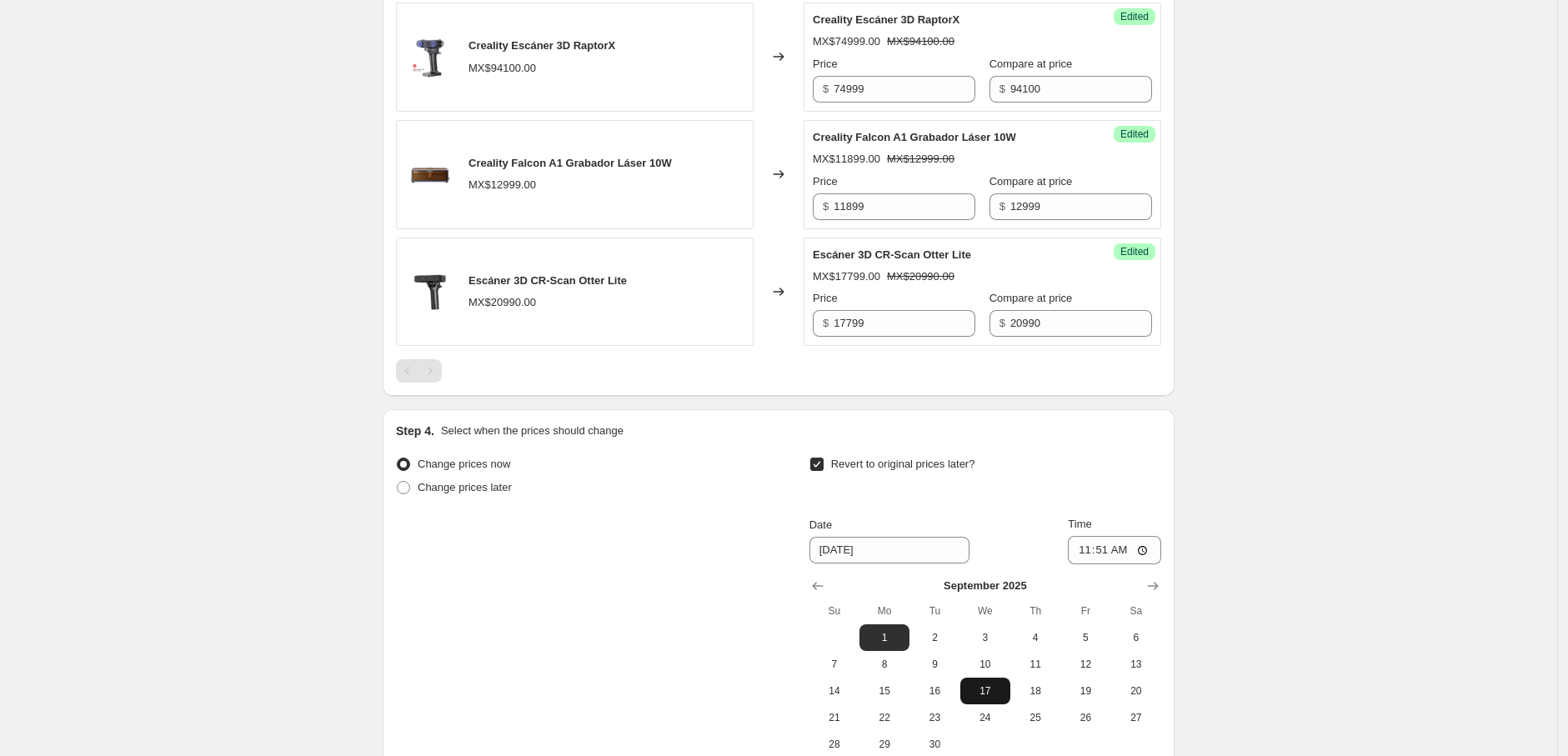
scroll to position [1447, 0]
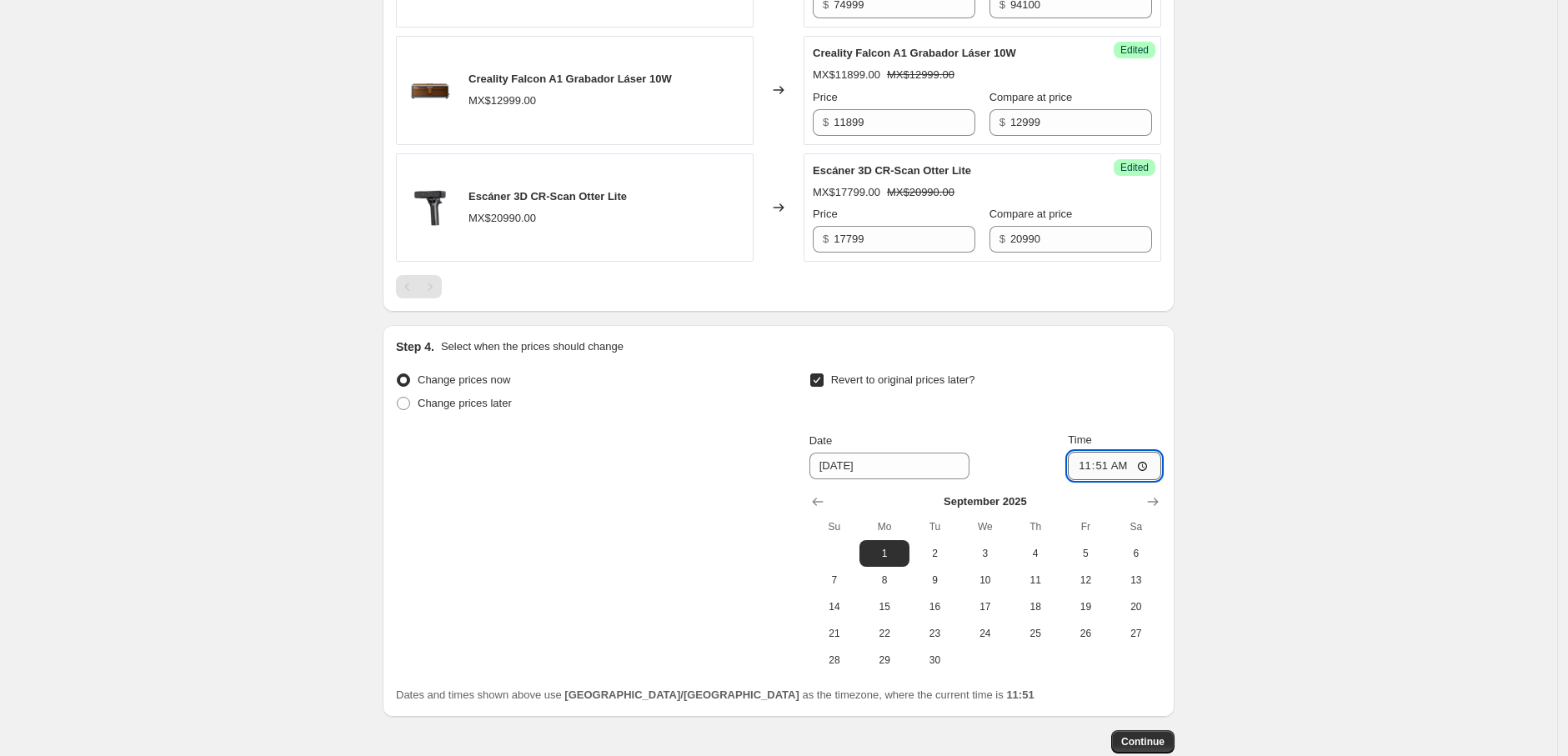
click at [1147, 474] on input "11:51" at bounding box center [1114, 465] width 93 height 28
type input "14:01"
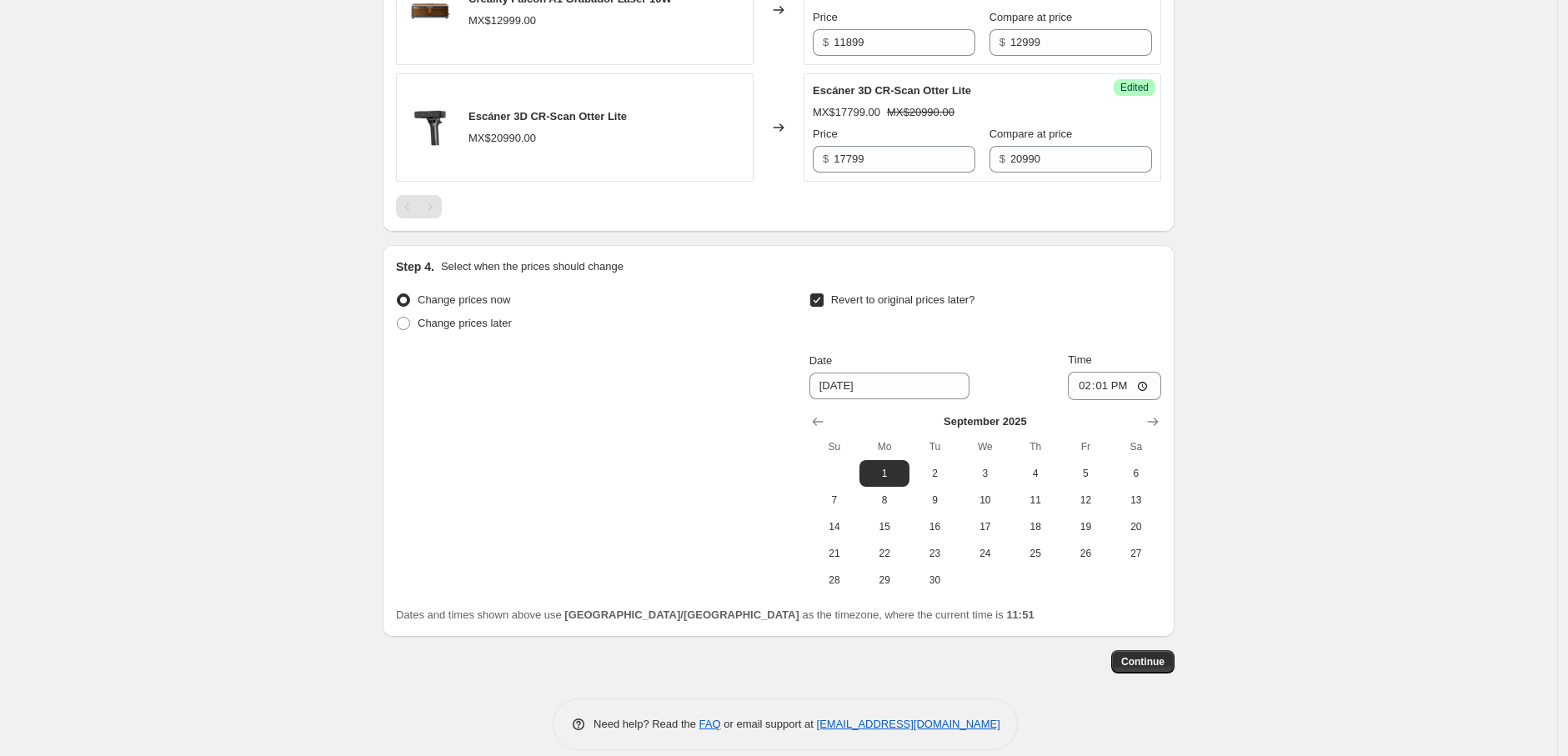
scroll to position [1548, 0]
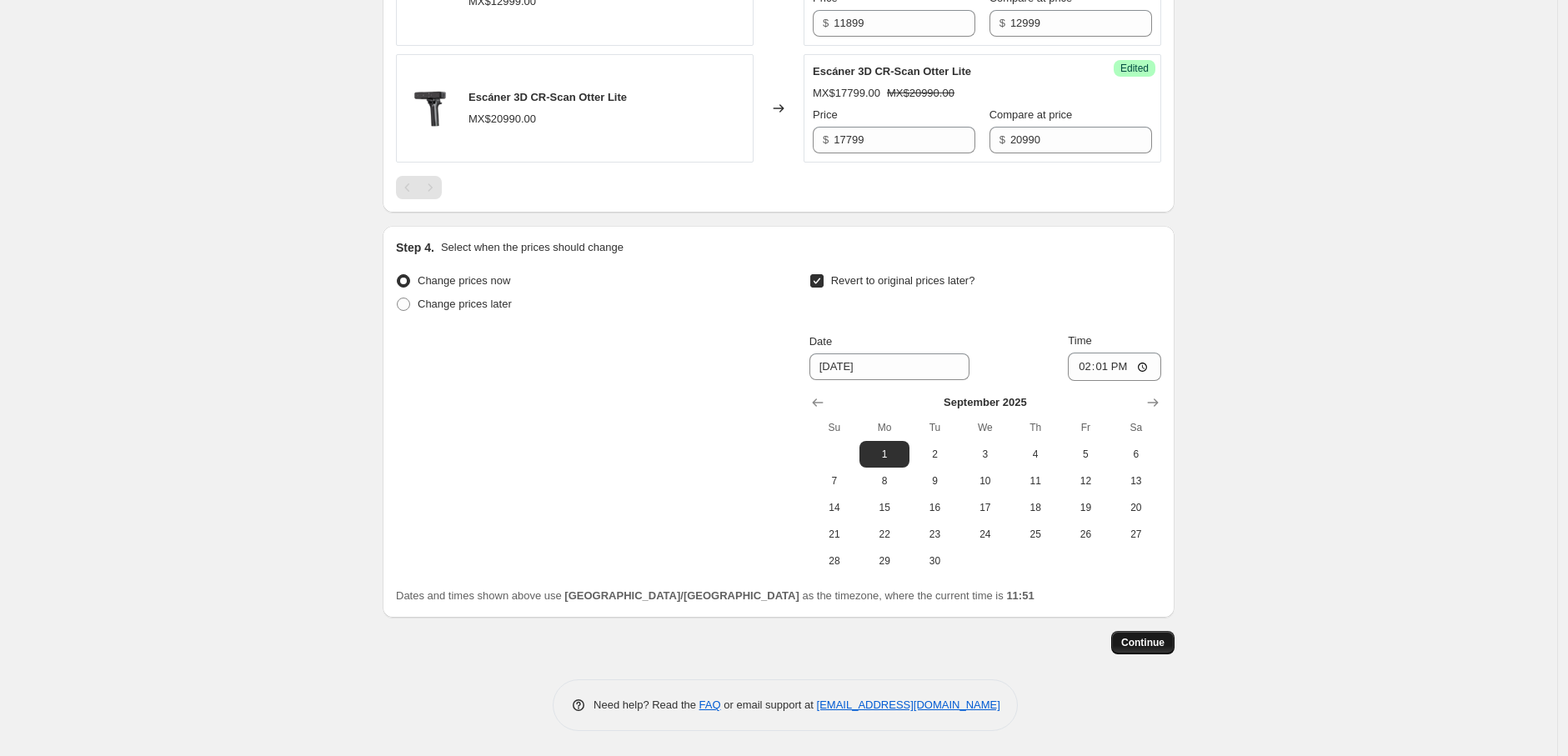
click at [1158, 645] on span "Continue" at bounding box center [1142, 643] width 43 height 14
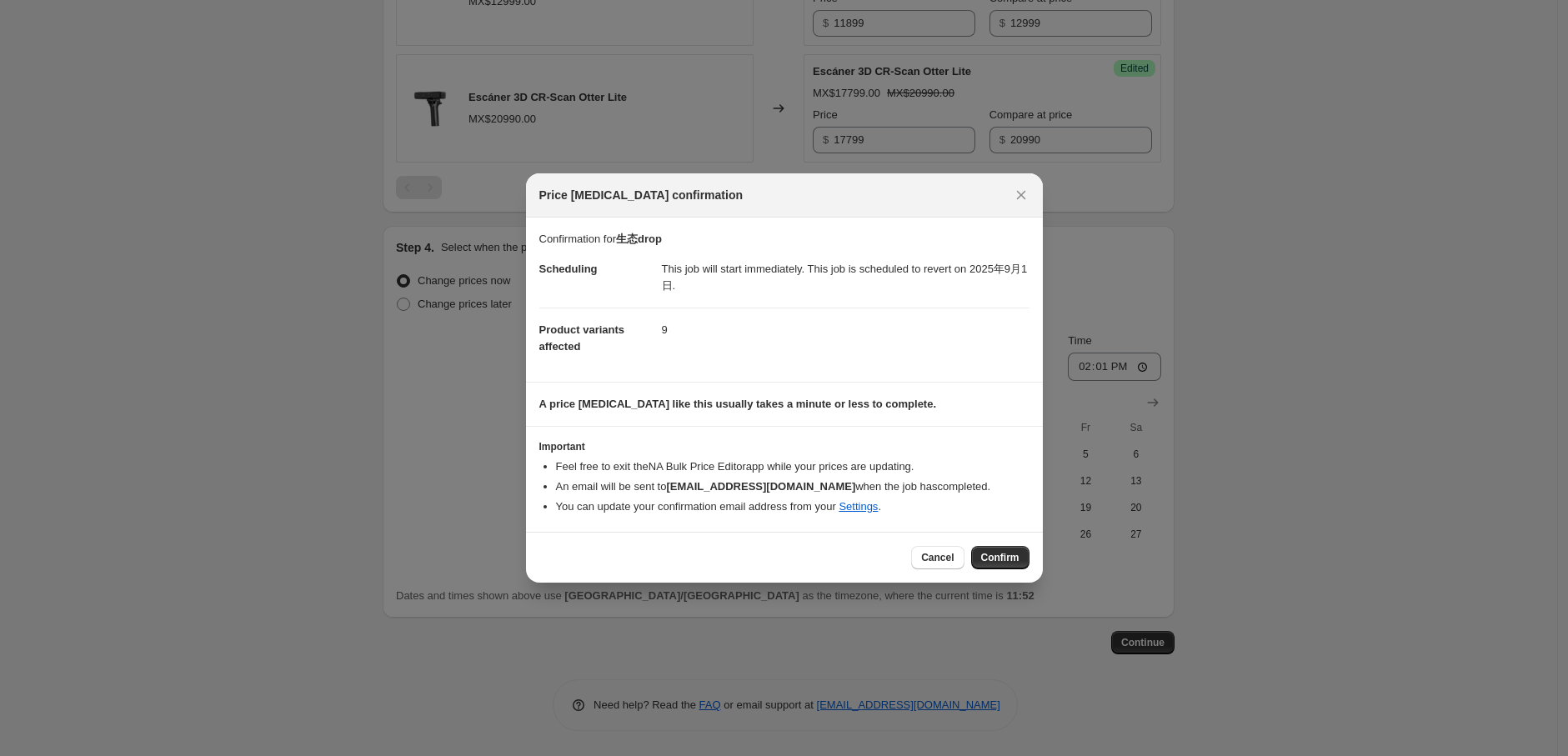
click at [988, 571] on div "Cancel Confirm" at bounding box center [784, 557] width 517 height 51
click at [998, 557] on span "Confirm" at bounding box center [1000, 557] width 38 height 14
